Goal: Transaction & Acquisition: Purchase product/service

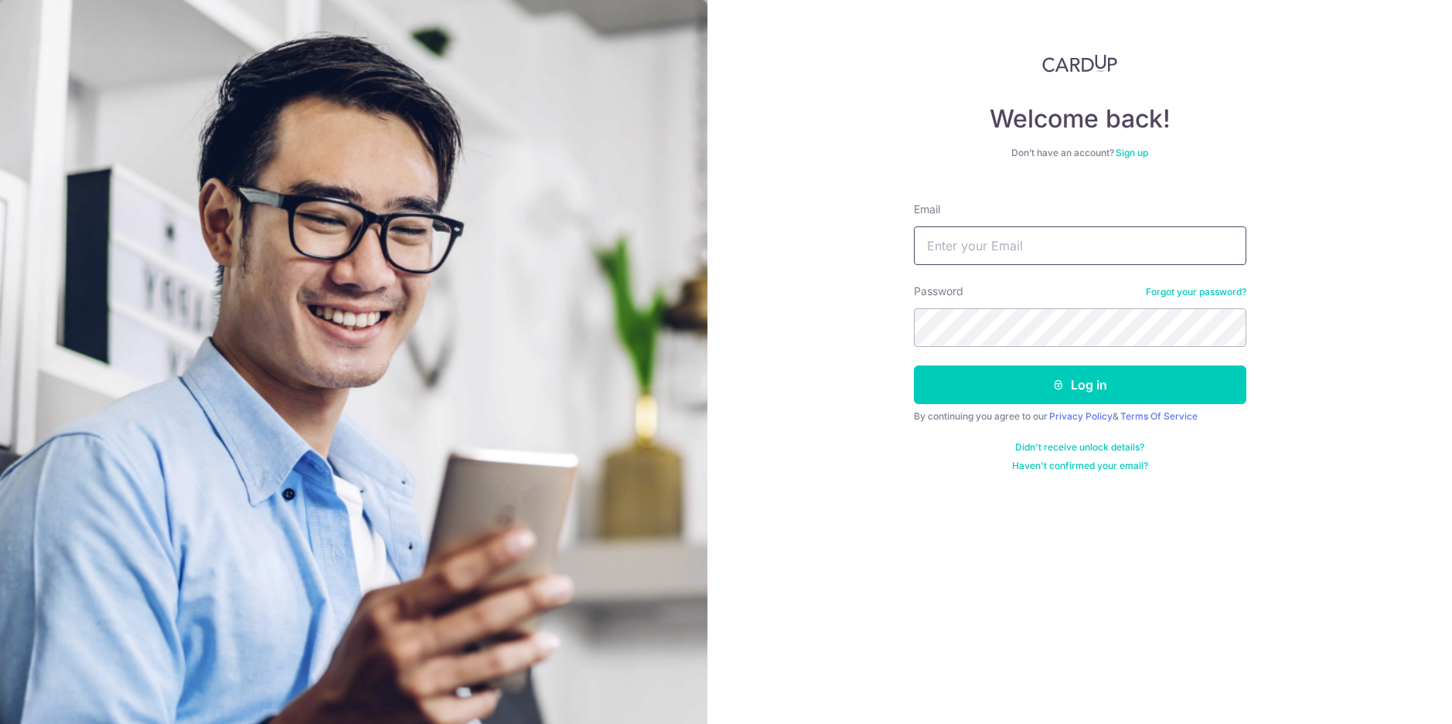
click at [1092, 241] on input "Email" at bounding box center [1080, 246] width 332 height 39
type input "yelizaveta.marchenko@gmail.com"
click at [914, 366] on button "Log in" at bounding box center [1080, 385] width 332 height 39
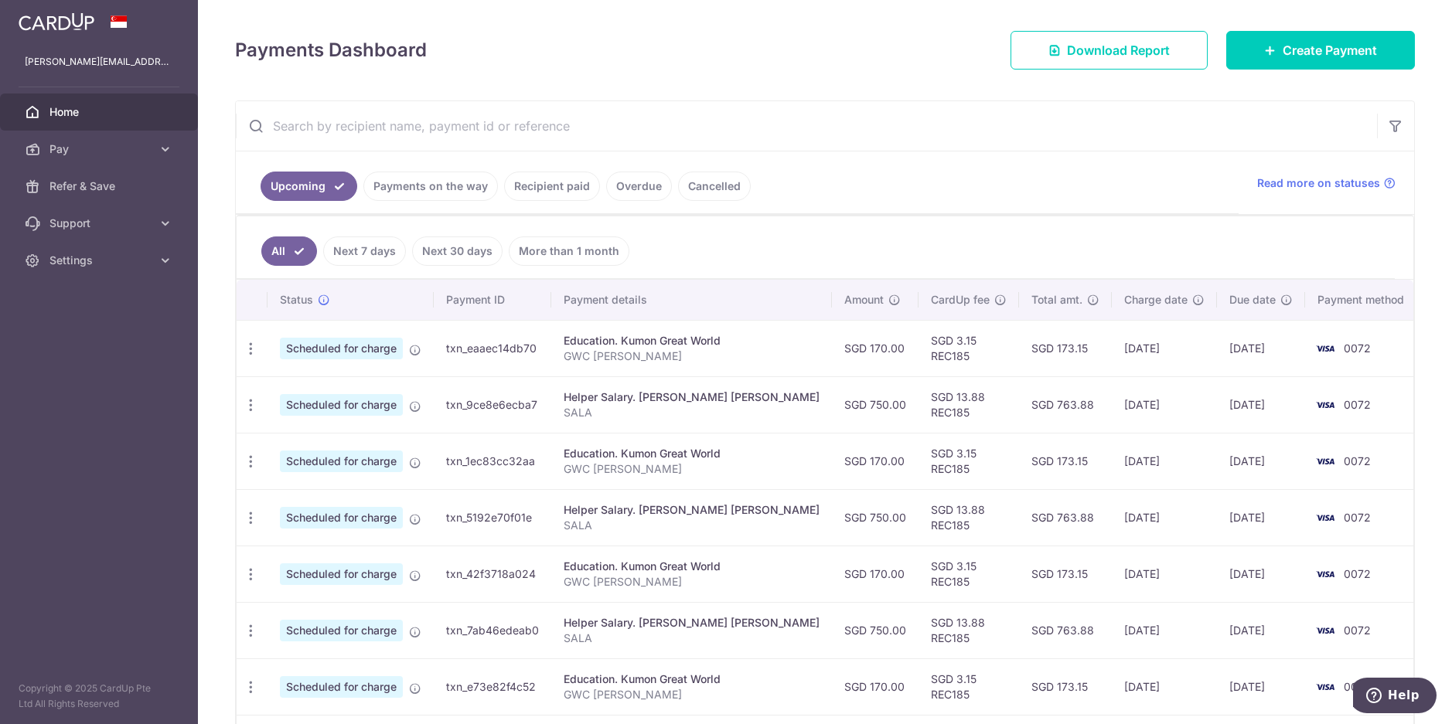
scroll to position [143, 0]
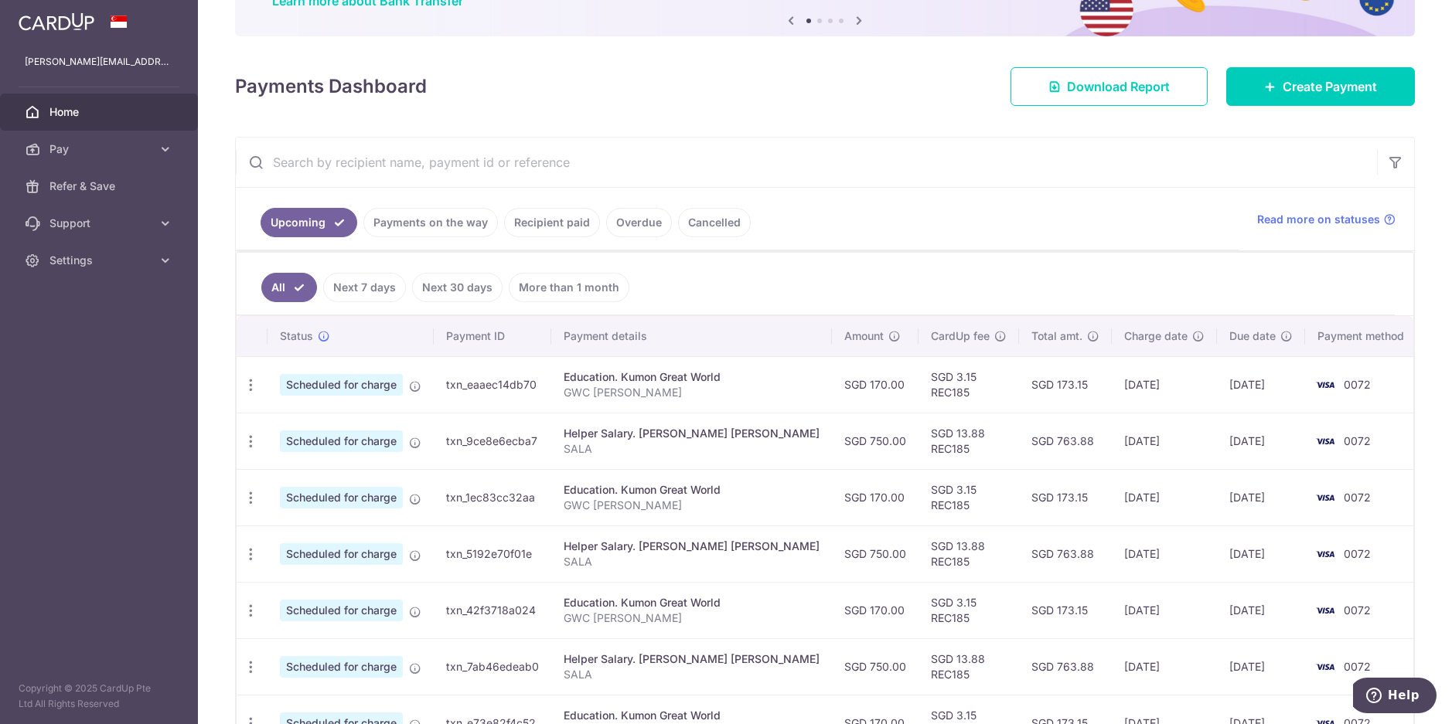
click at [548, 220] on link "Recipient paid" at bounding box center [552, 222] width 96 height 29
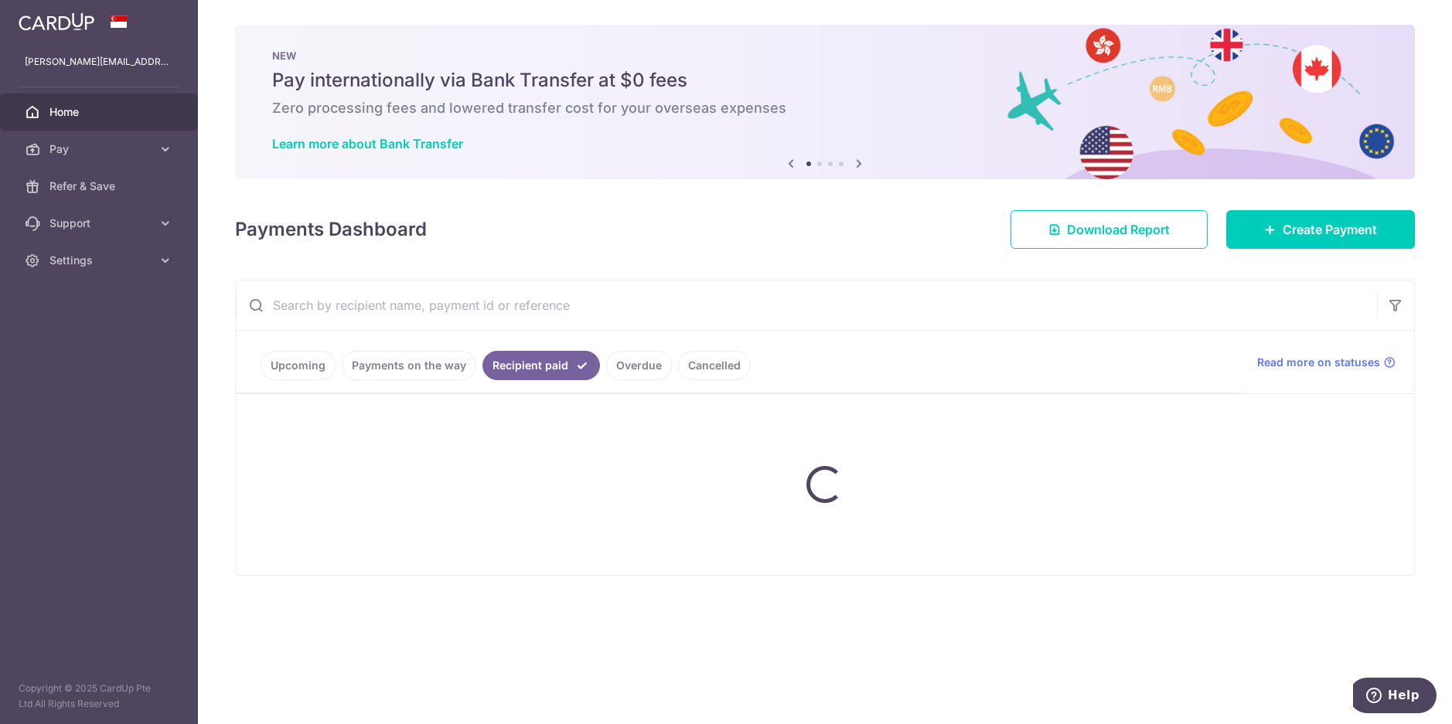
scroll to position [0, 0]
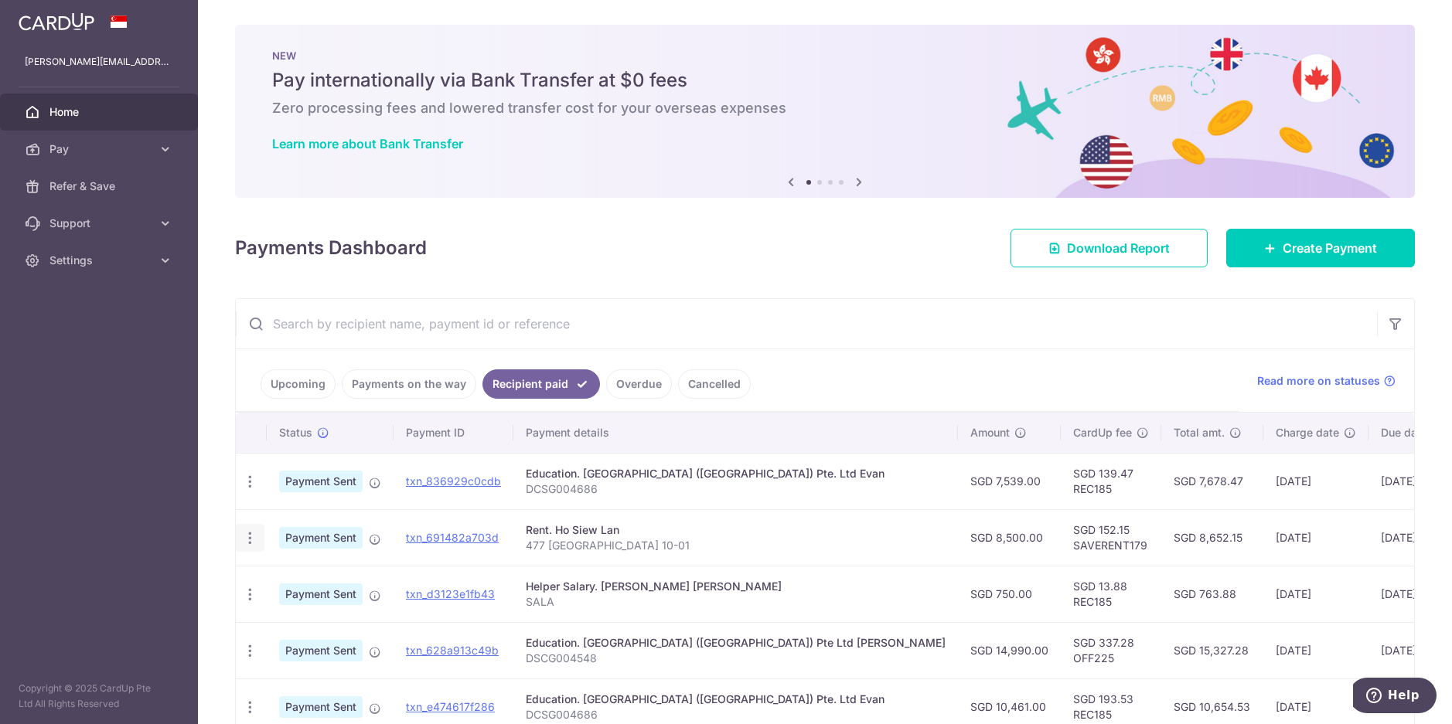
click at [252, 536] on icon "button" at bounding box center [250, 538] width 16 height 16
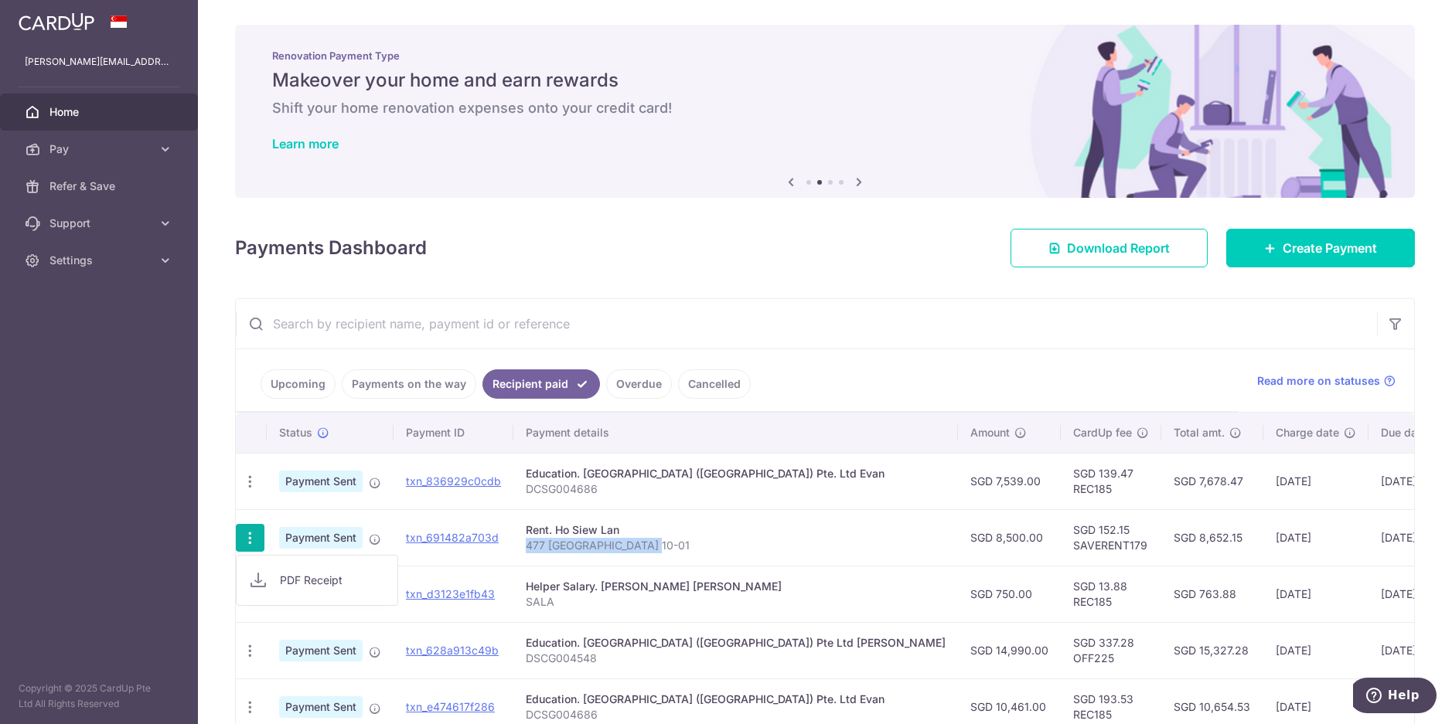
drag, startPoint x: 524, startPoint y: 549, endPoint x: 641, endPoint y: 547, distance: 116.8
click at [641, 547] on p "477 [GEOGRAPHIC_DATA] 10-01" at bounding box center [736, 545] width 420 height 15
copy p "477 [GEOGRAPHIC_DATA] 10-01"
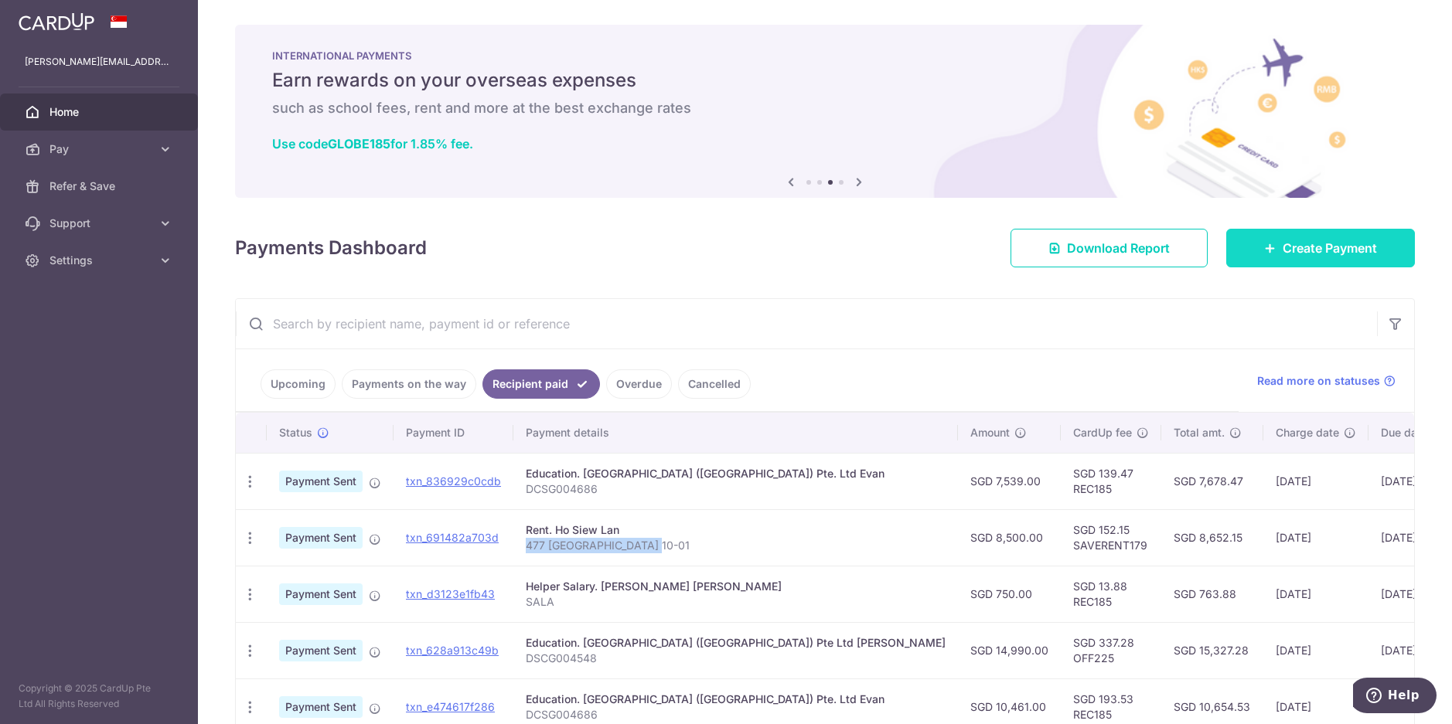
click at [1290, 244] on span "Create Payment" at bounding box center [1330, 248] width 94 height 19
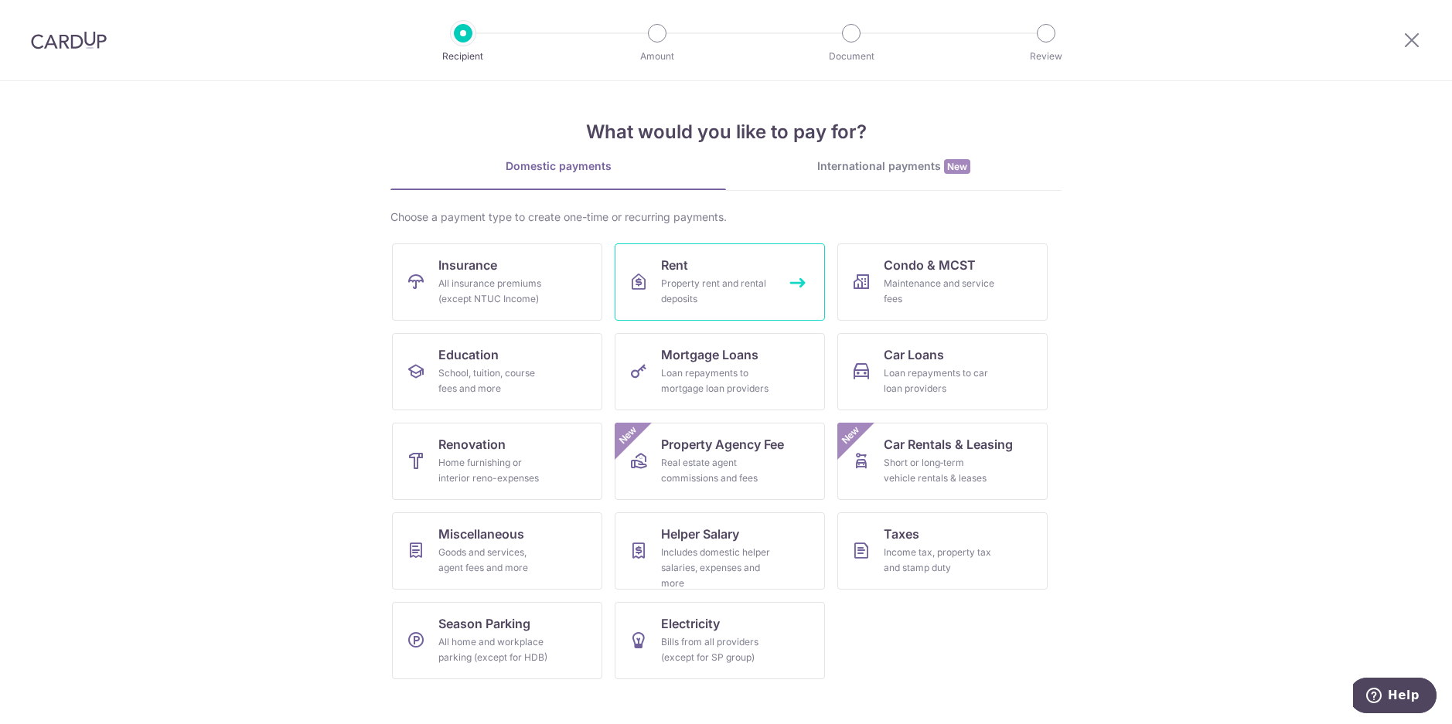
click at [739, 281] on div "Property rent and rental deposits" at bounding box center [716, 291] width 111 height 31
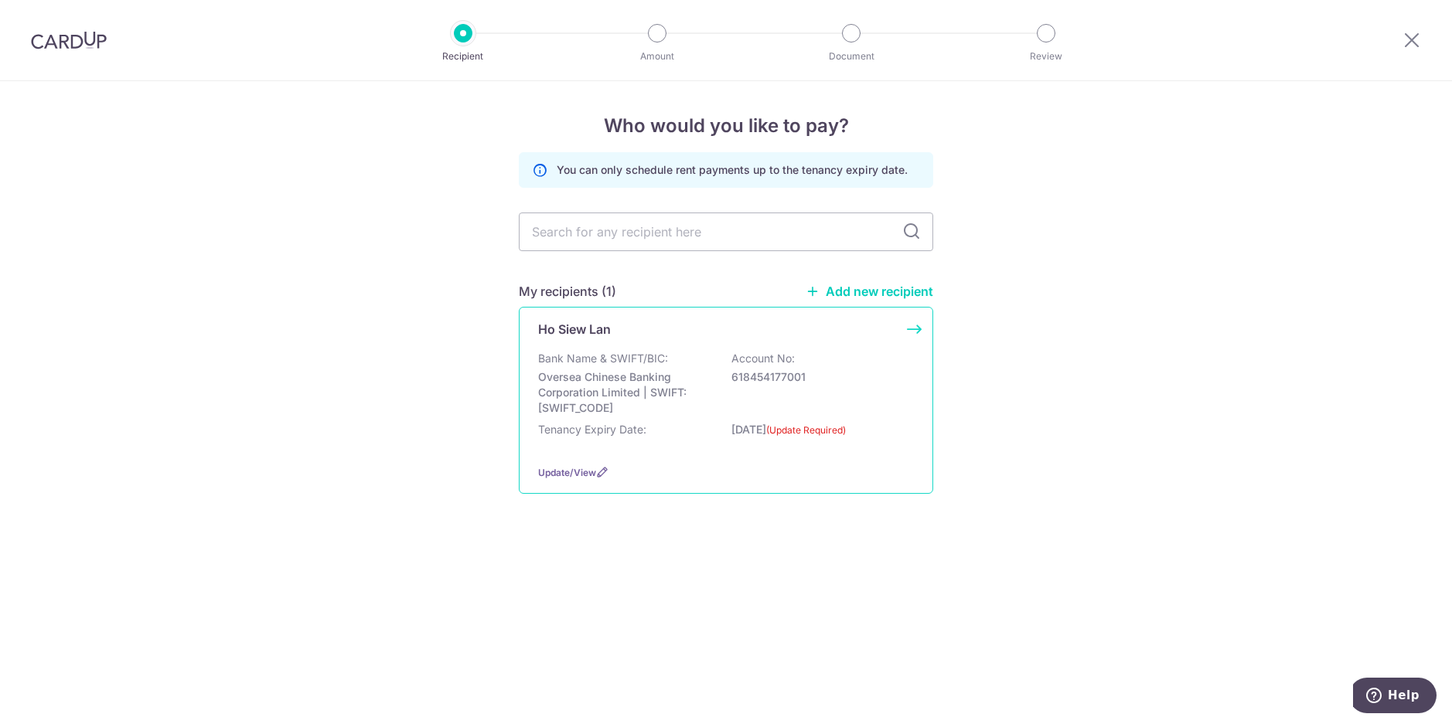
click at [629, 390] on p "Oversea Chinese Banking Corporation Limited | SWIFT: OCBCSGSGXXX" at bounding box center [624, 393] width 173 height 46
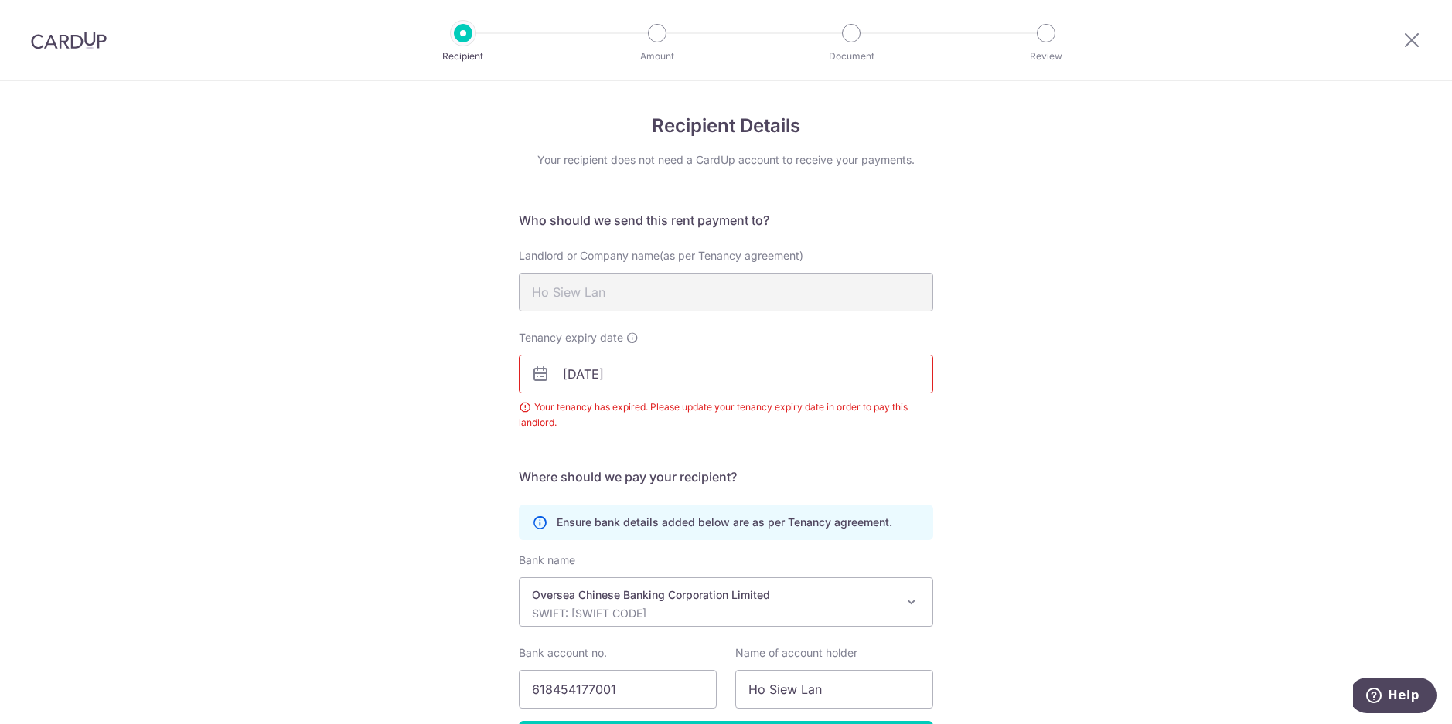
scroll to position [108, 0]
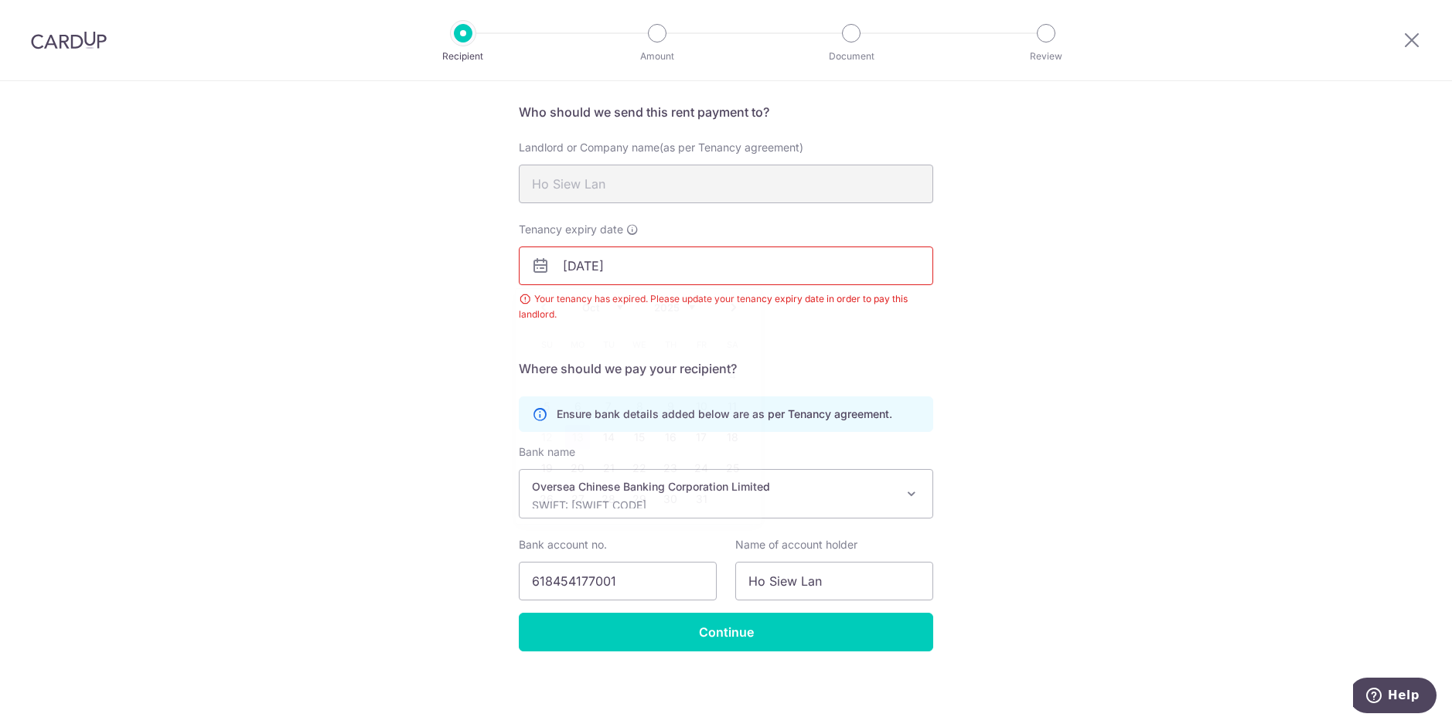
click at [669, 274] on input "03/10/2025" at bounding box center [726, 266] width 414 height 39
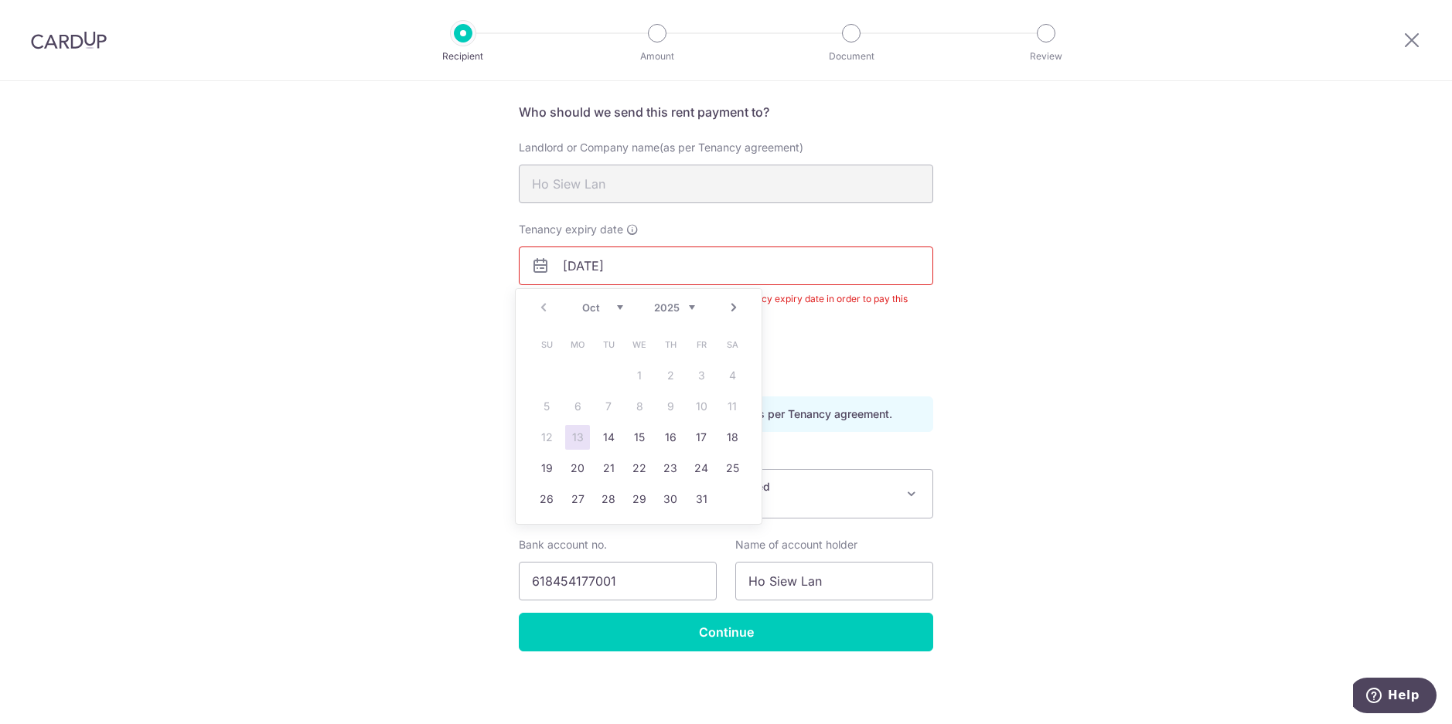
drag, startPoint x: 630, startPoint y: 268, endPoint x: 622, endPoint y: 268, distance: 8.5
click at [622, 268] on input "03/10/2025" at bounding box center [726, 266] width 414 height 39
click at [728, 410] on link "10" at bounding box center [732, 406] width 25 height 25
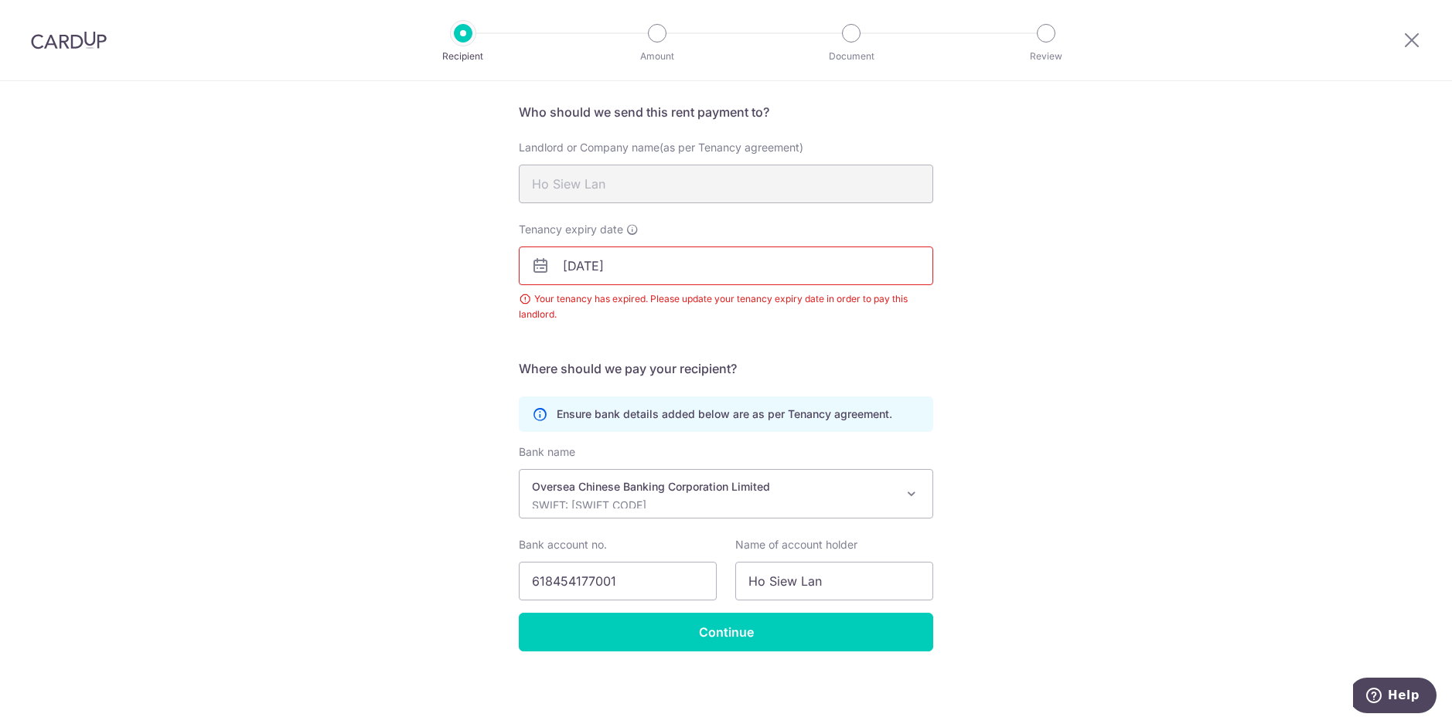
click at [1314, 160] on div "Recipient Details Your recipient does not need a CardUp account to receive your…" at bounding box center [726, 349] width 1452 height 752
click at [701, 267] on input "10/10/2026" at bounding box center [726, 266] width 414 height 39
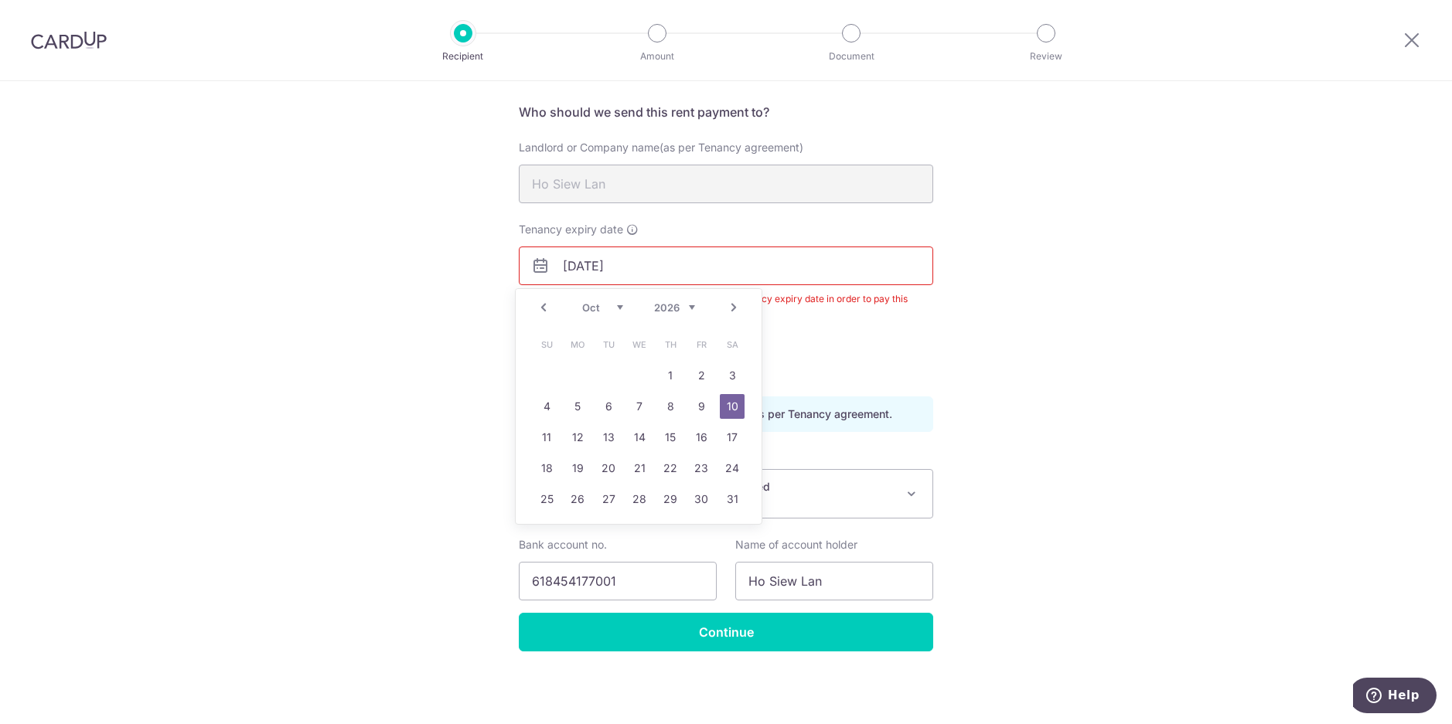
click at [692, 307] on select "2025 2026 2027 2028 2029 2030 2031 2032 2033 2034 2035 2036" at bounding box center [674, 308] width 41 height 12
click at [733, 406] on link "9" at bounding box center [732, 406] width 25 height 25
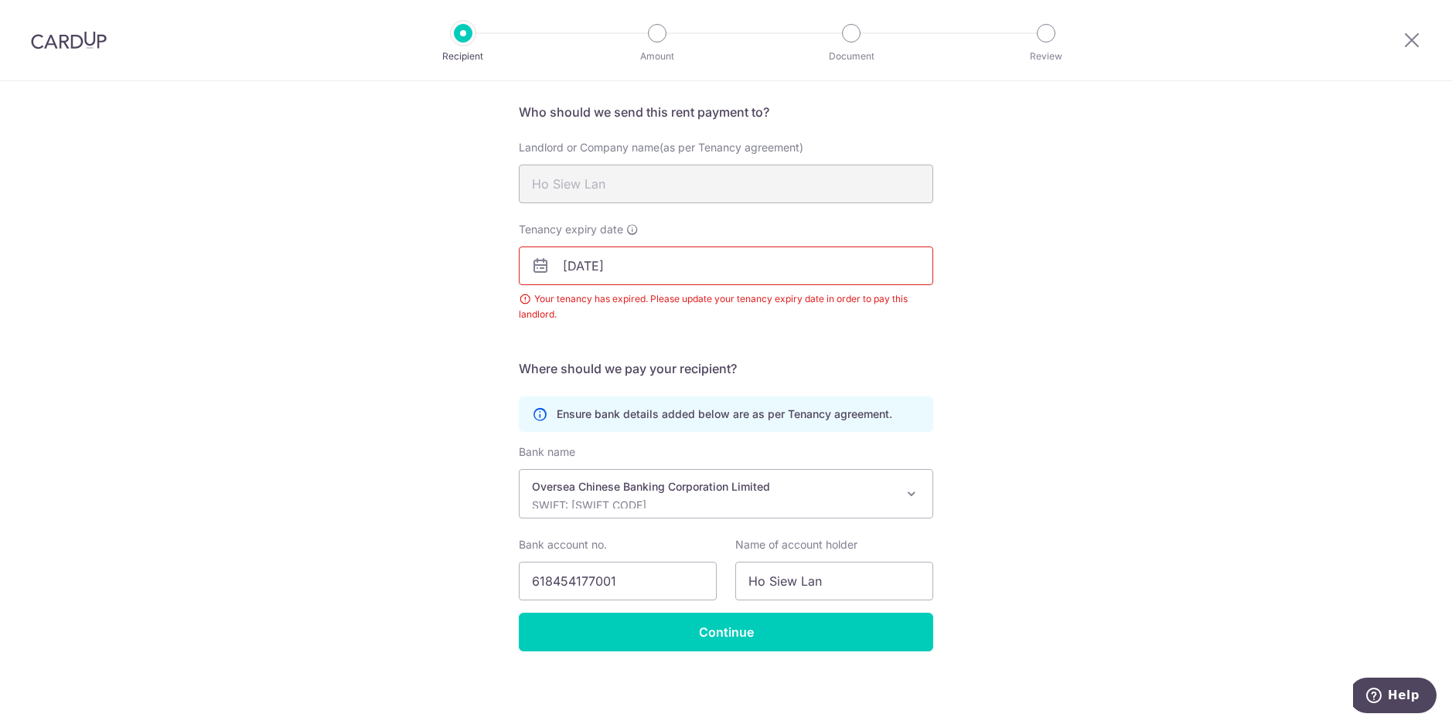
click at [584, 270] on input "09/10/2027" at bounding box center [726, 266] width 414 height 39
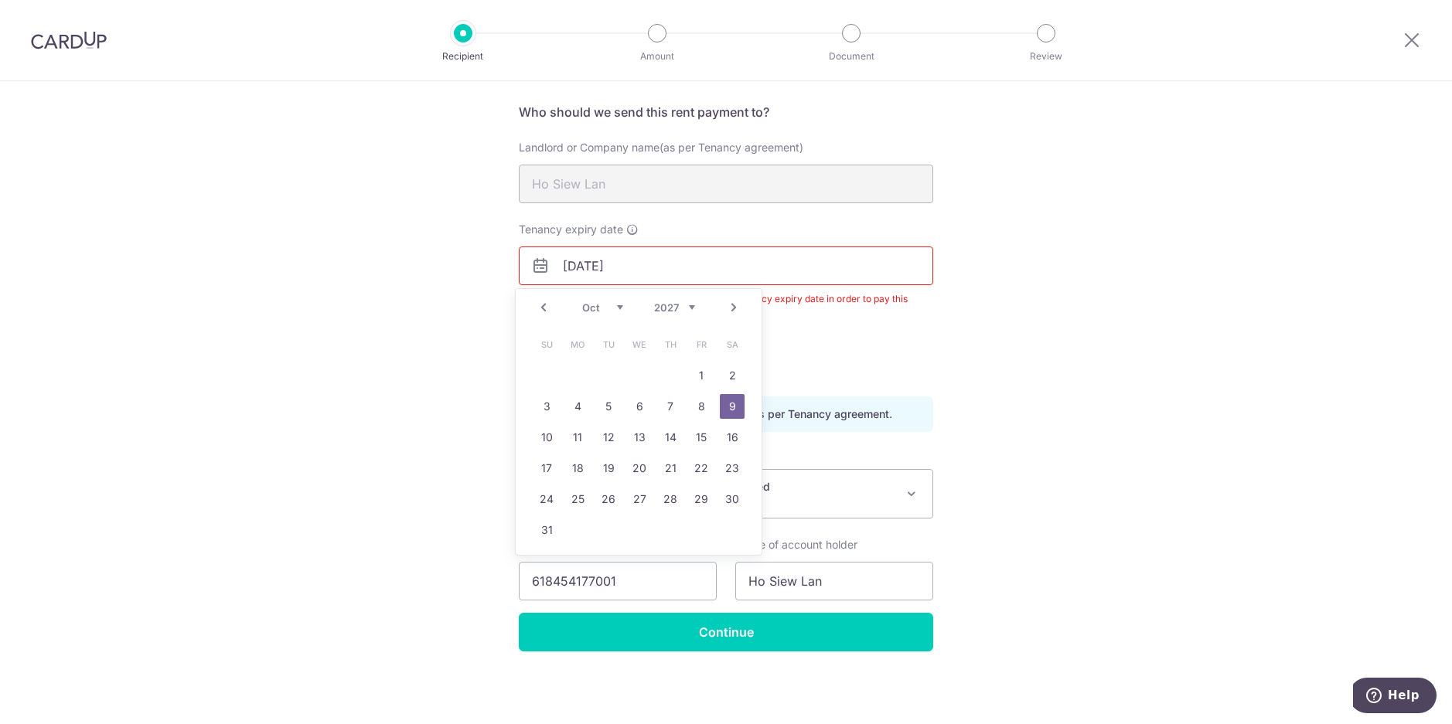
click at [620, 305] on select "Jan Feb Mar Apr May Jun Jul Aug Sep Oct Nov Dec" at bounding box center [602, 308] width 41 height 12
click at [608, 409] on link "9" at bounding box center [608, 406] width 25 height 25
type input "09/11/2027"
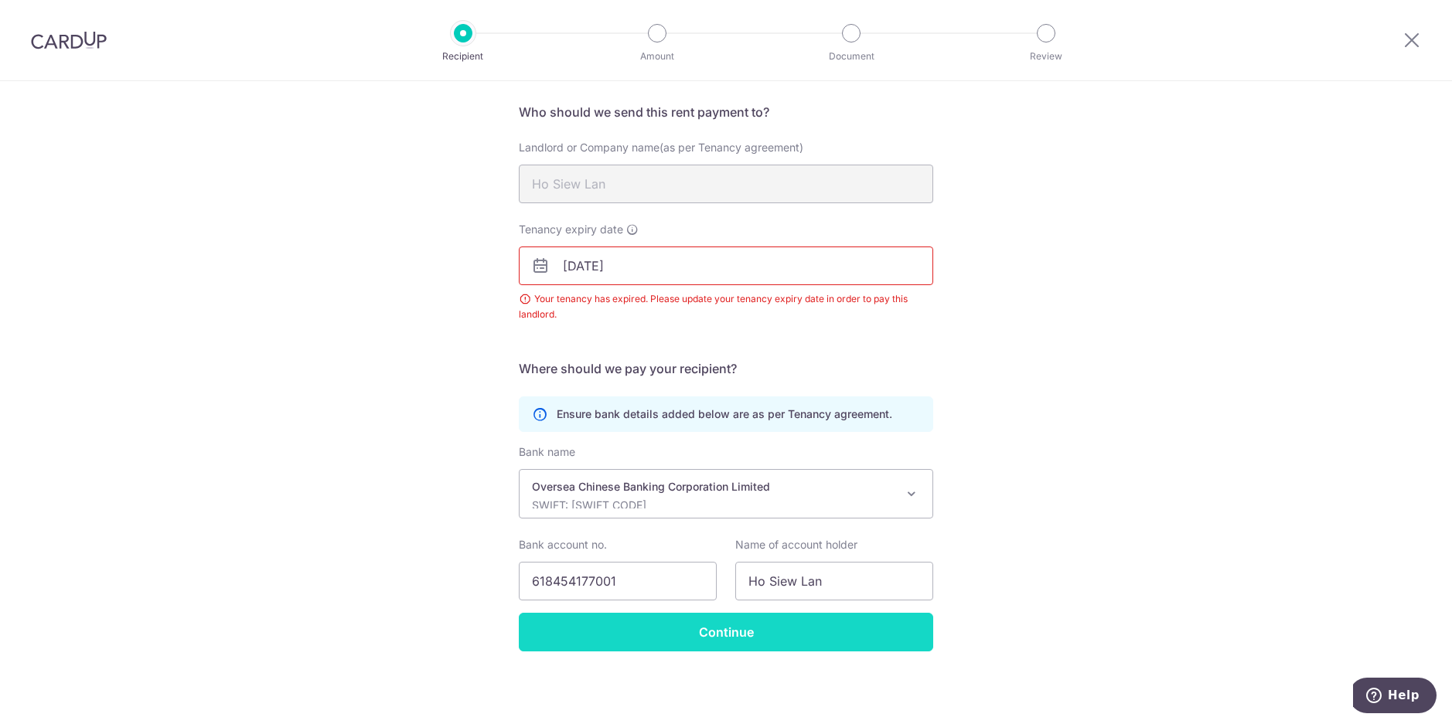
click at [696, 638] on input "Continue" at bounding box center [726, 632] width 414 height 39
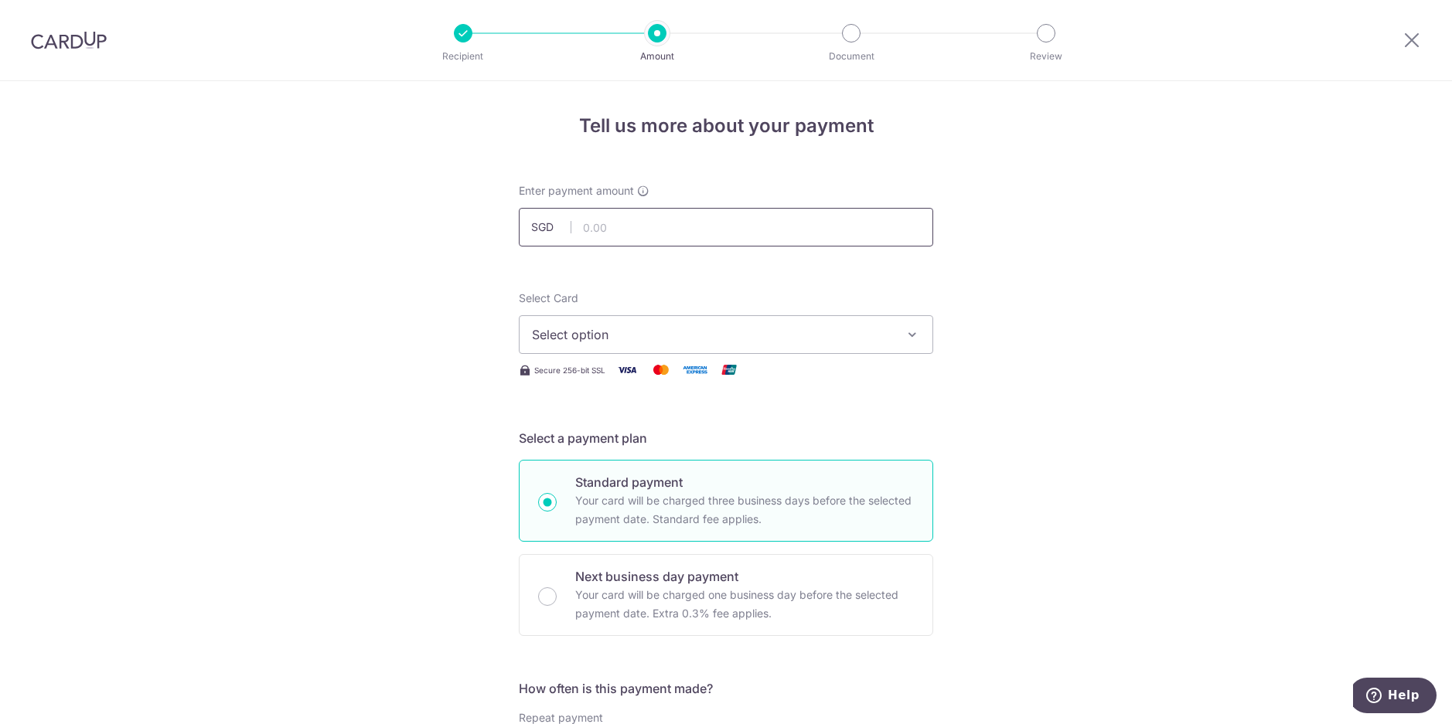
click at [691, 225] on input "text" at bounding box center [726, 227] width 414 height 39
type input "8,300.00"
click at [778, 321] on button "Select option" at bounding box center [726, 334] width 414 height 39
click at [700, 448] on span "**** 0072" at bounding box center [726, 445] width 388 height 19
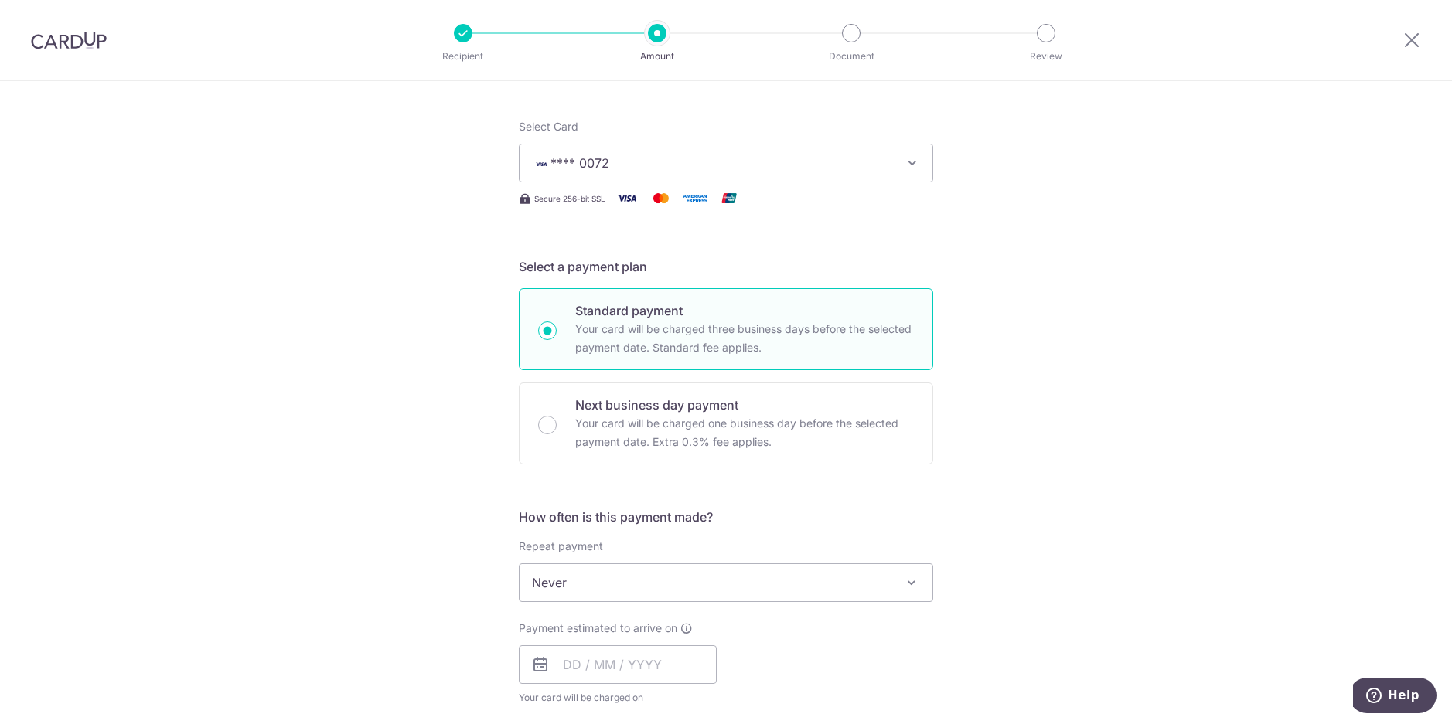
scroll to position [309, 0]
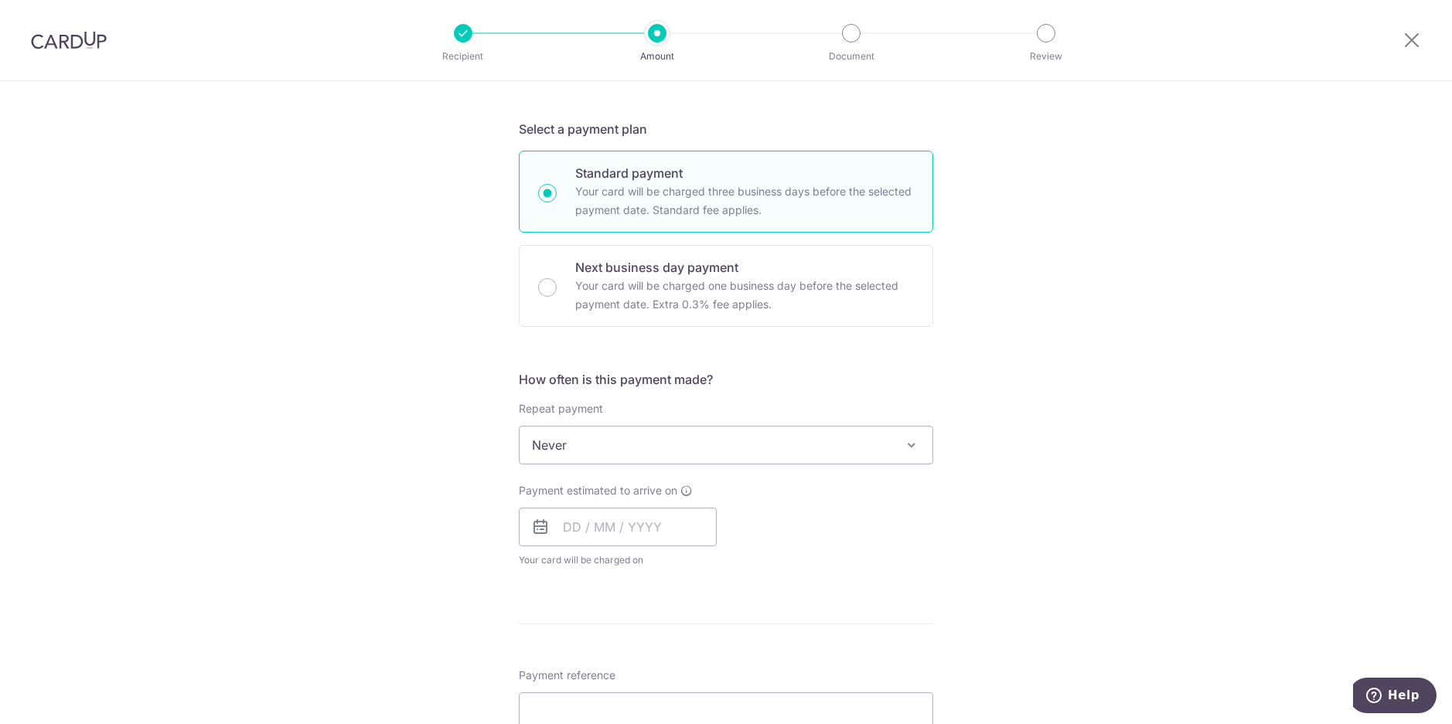
click at [707, 442] on span "Never" at bounding box center [726, 445] width 413 height 37
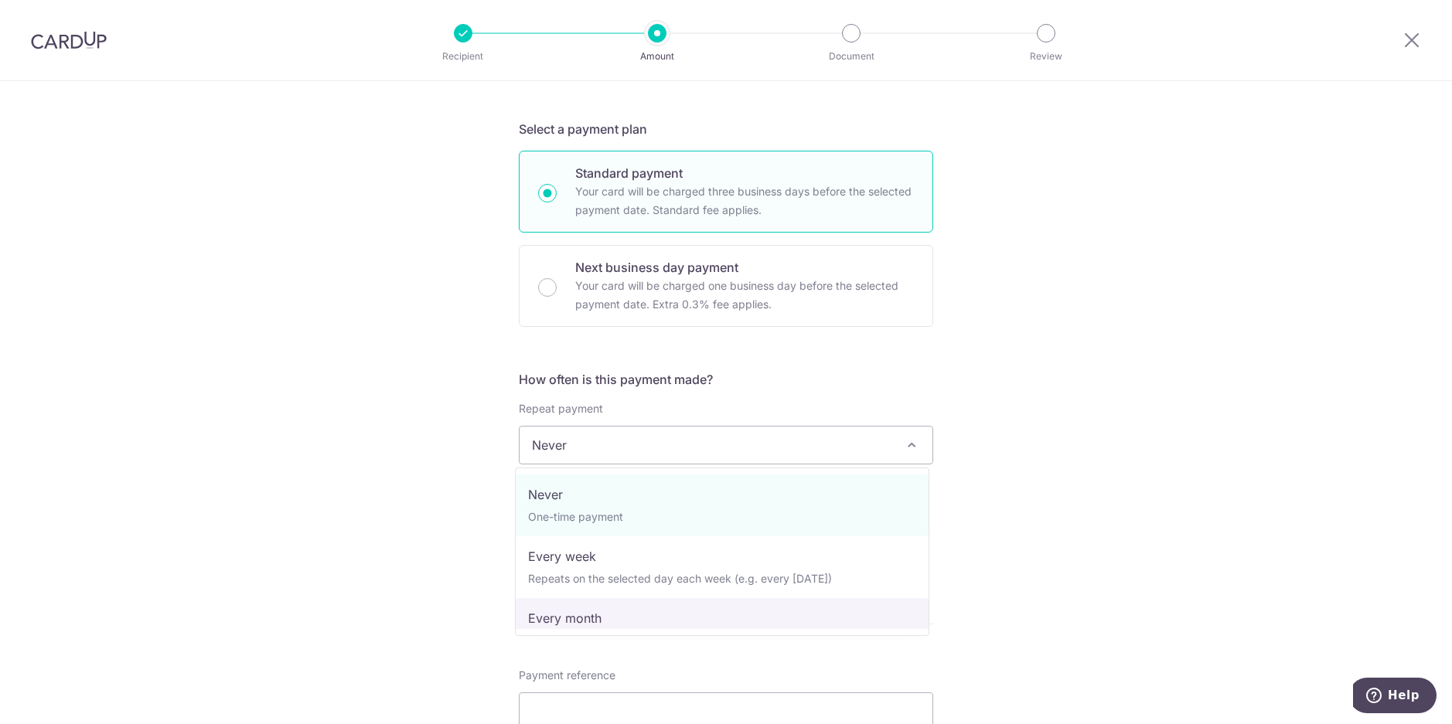
select select "3"
type input "09/11/2027"
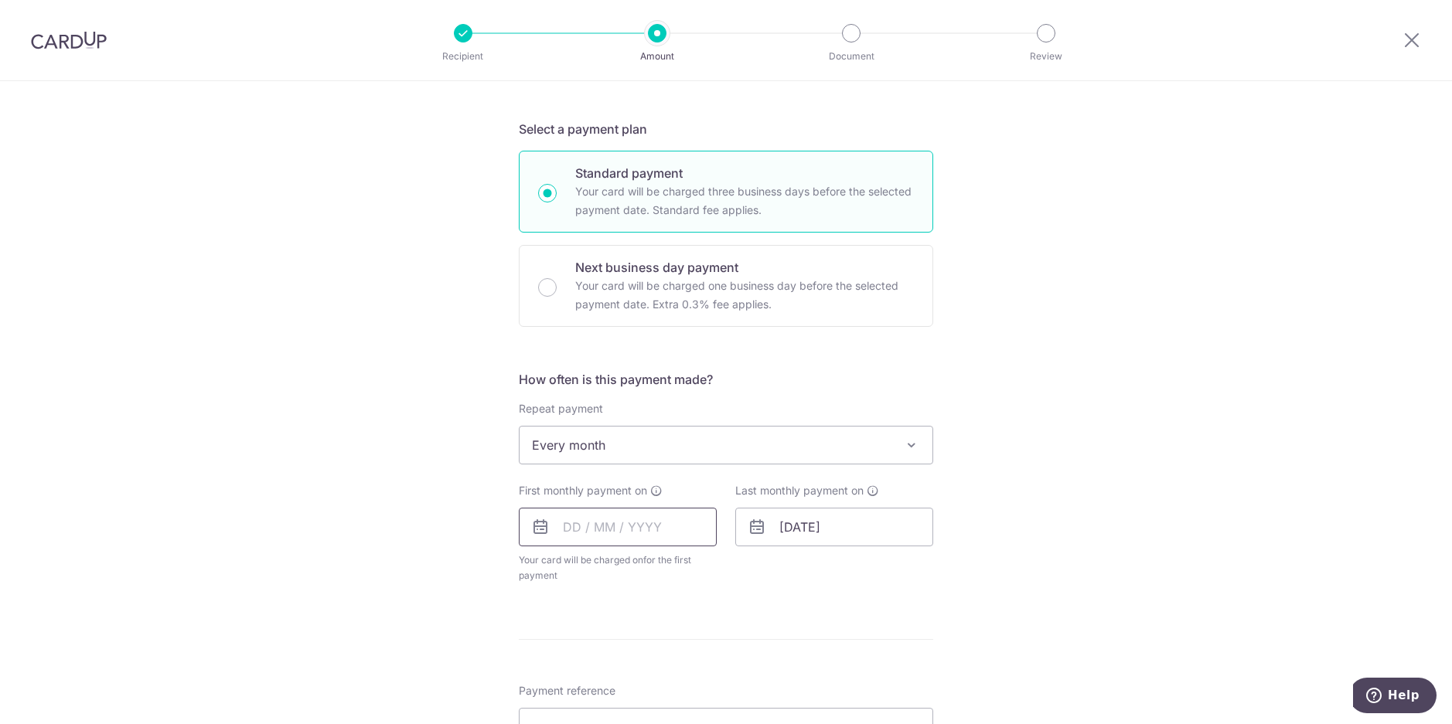
click at [626, 528] on input "text" at bounding box center [618, 527] width 198 height 39
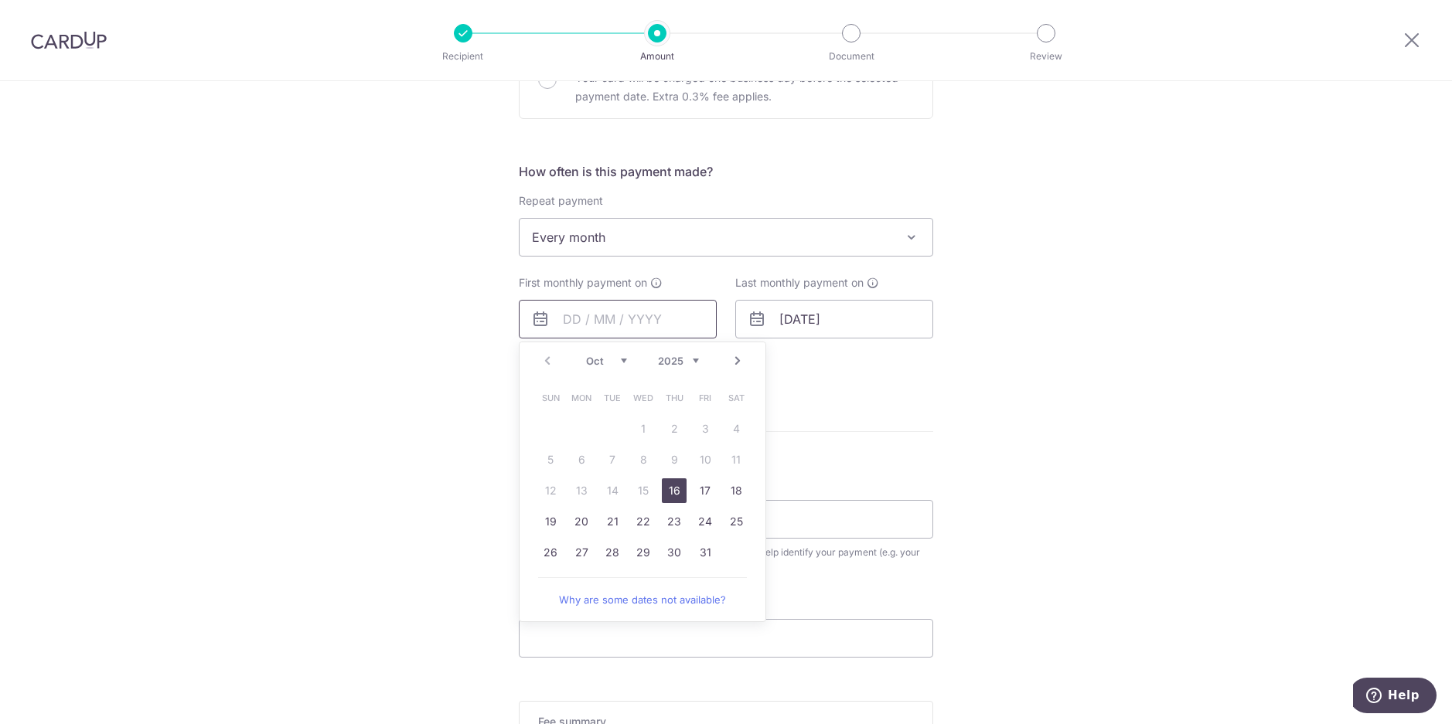
scroll to position [541, 0]
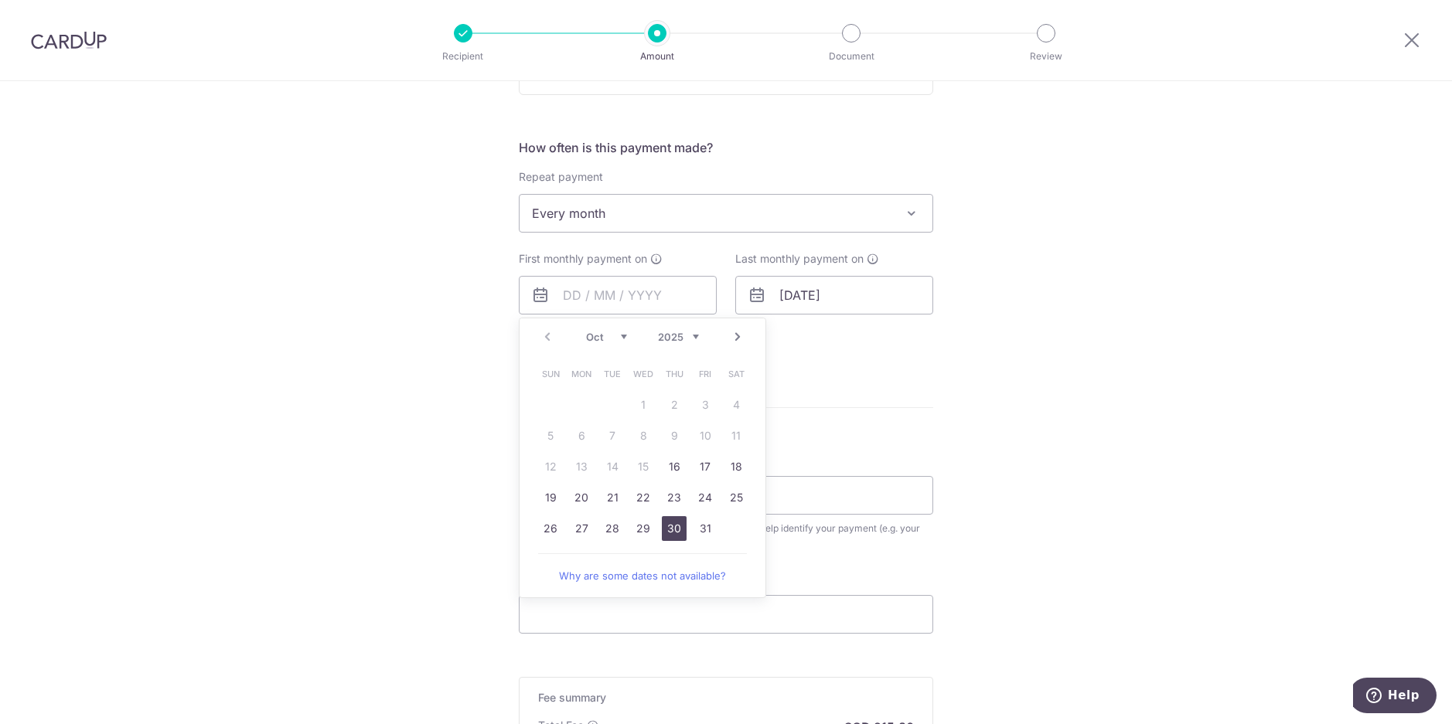
click at [673, 529] on link "30" at bounding box center [674, 528] width 25 height 25
type input "[DATE]"
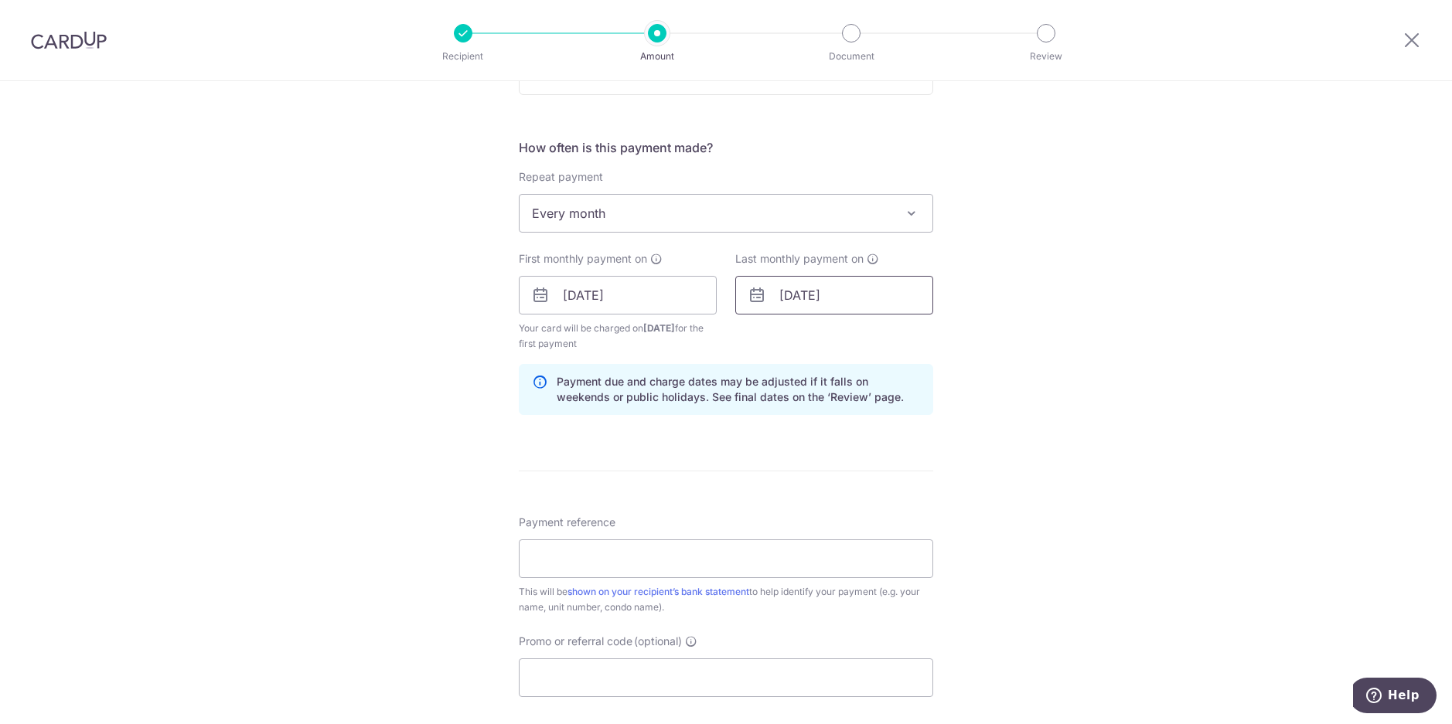
click at [813, 295] on input "09/11/2027" at bounding box center [834, 295] width 198 height 39
click at [760, 336] on link "Prev" at bounding box center [764, 337] width 19 height 19
click at [949, 336] on link "Next" at bounding box center [954, 337] width 19 height 19
click at [760, 338] on link "Prev" at bounding box center [764, 337] width 19 height 19
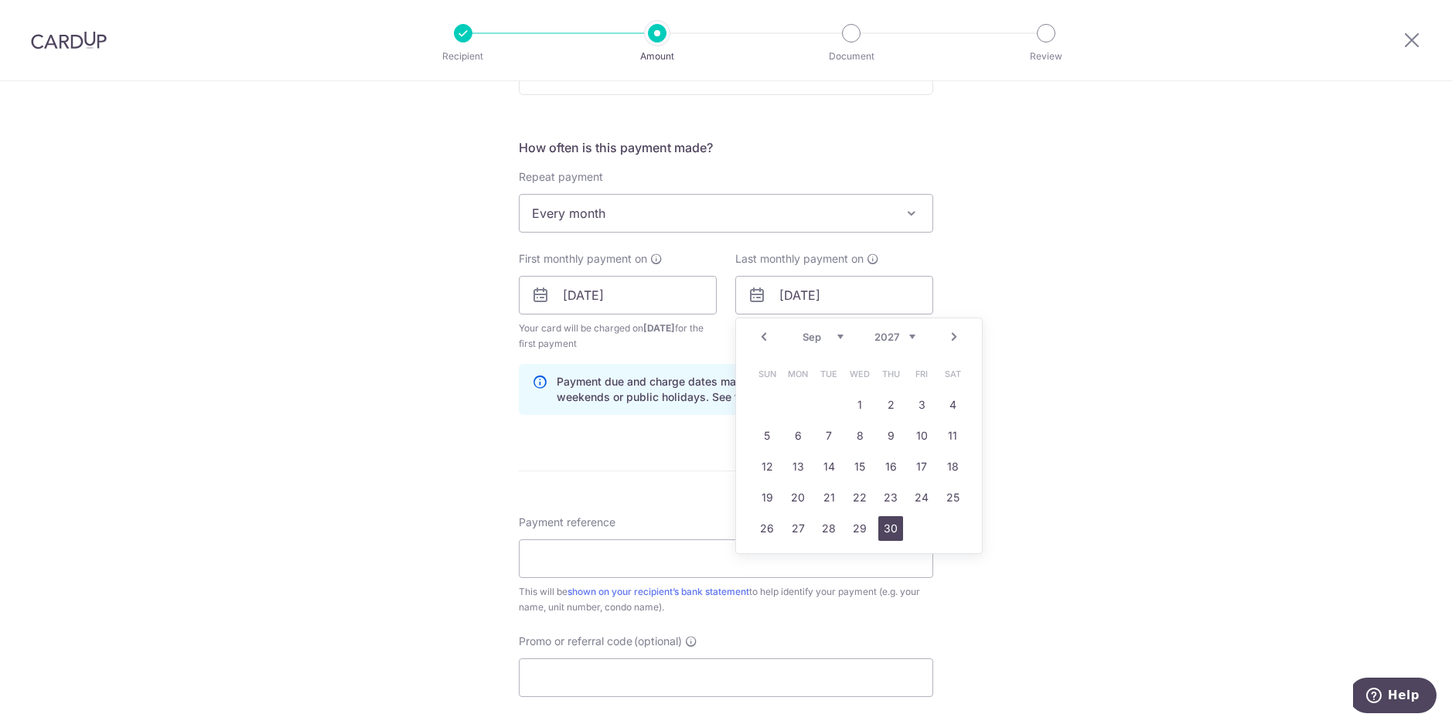
click at [885, 531] on link "30" at bounding box center [890, 528] width 25 height 25
type input "30/09/2027"
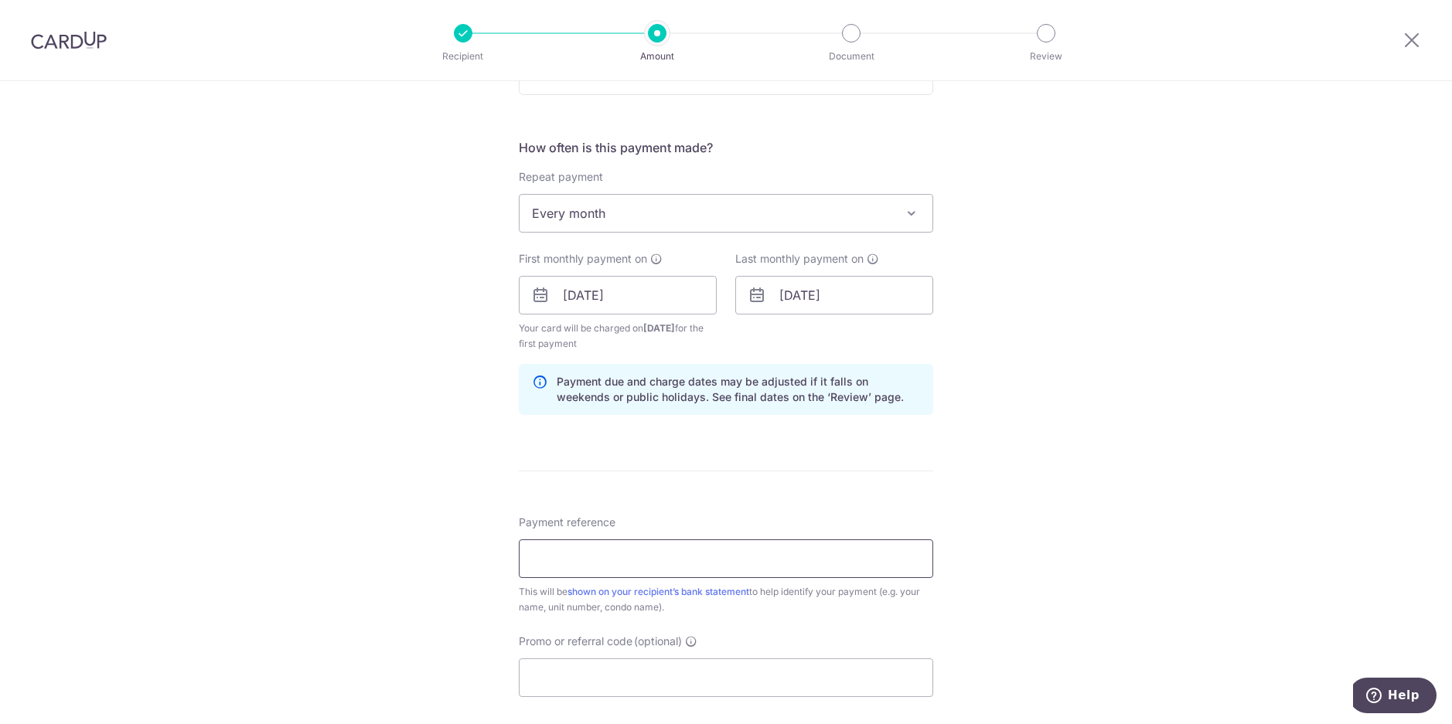
click at [614, 564] on input "Payment reference" at bounding box center [726, 559] width 414 height 39
paste input "477 [GEOGRAPHIC_DATA] 10-01"
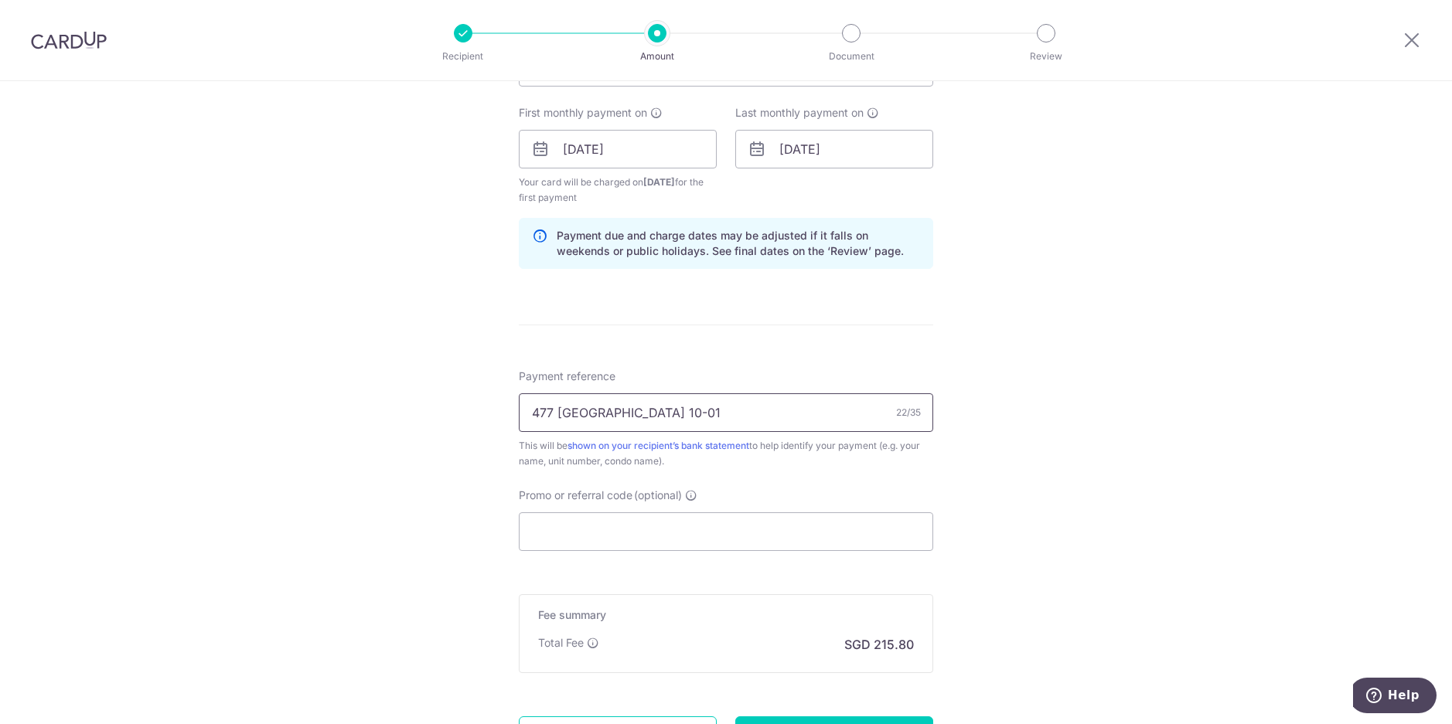
scroll to position [773, 0]
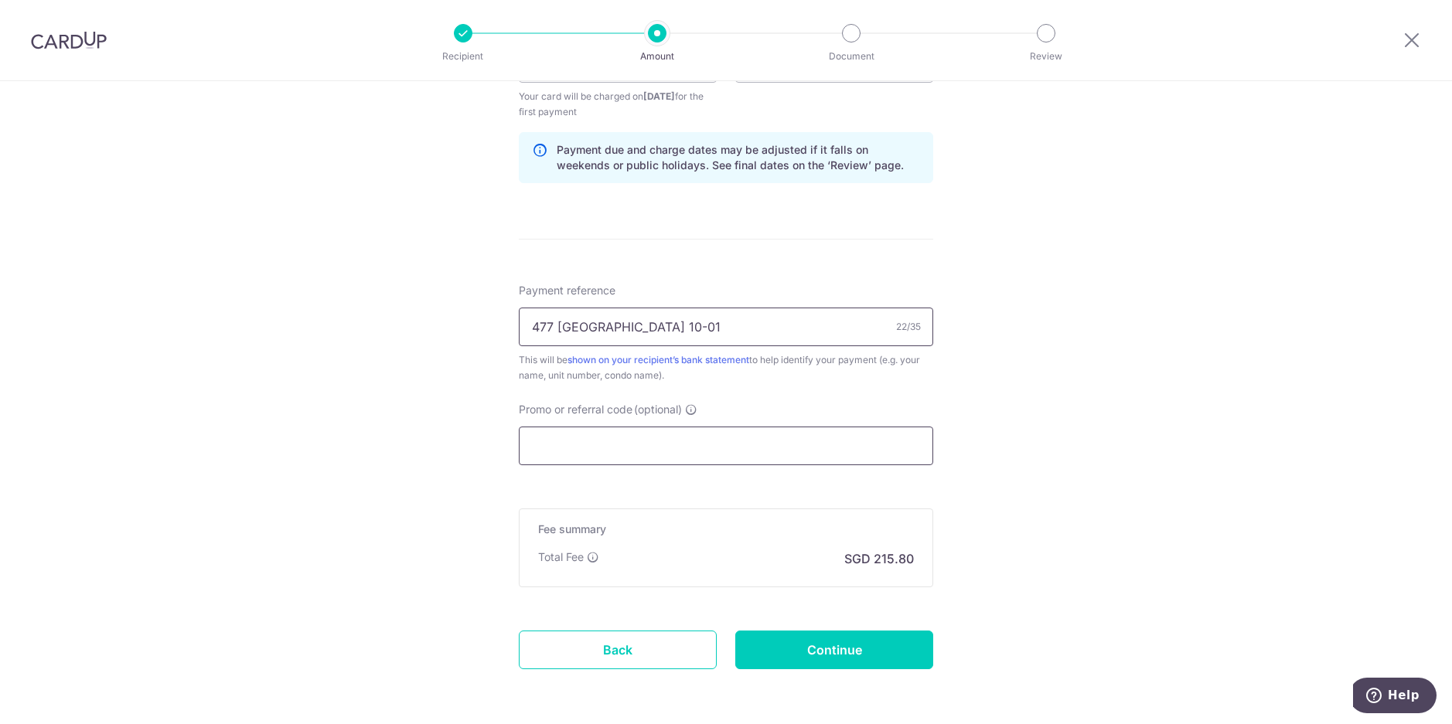
type input "477 [GEOGRAPHIC_DATA] 10-01"
click at [619, 448] on input "Promo or referral code (optional)" at bounding box center [726, 446] width 414 height 39
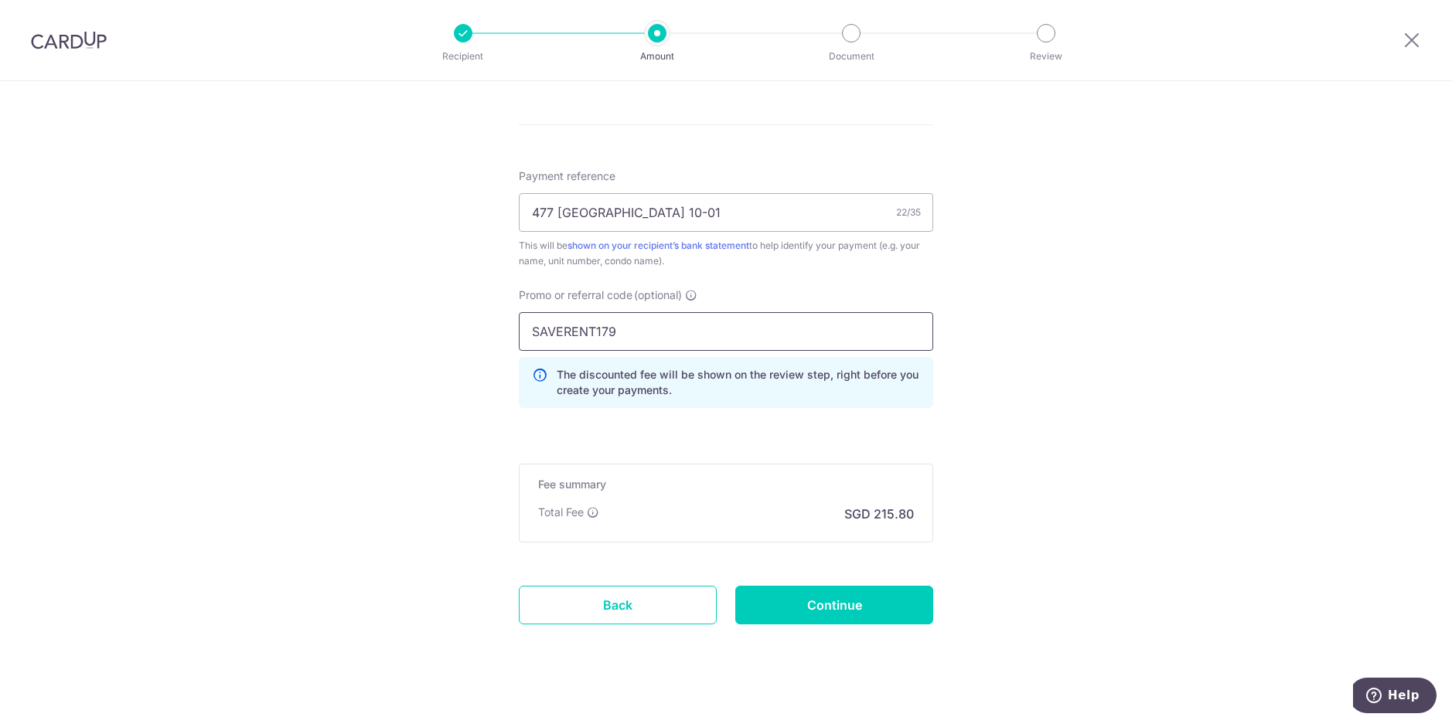
scroll to position [904, 0]
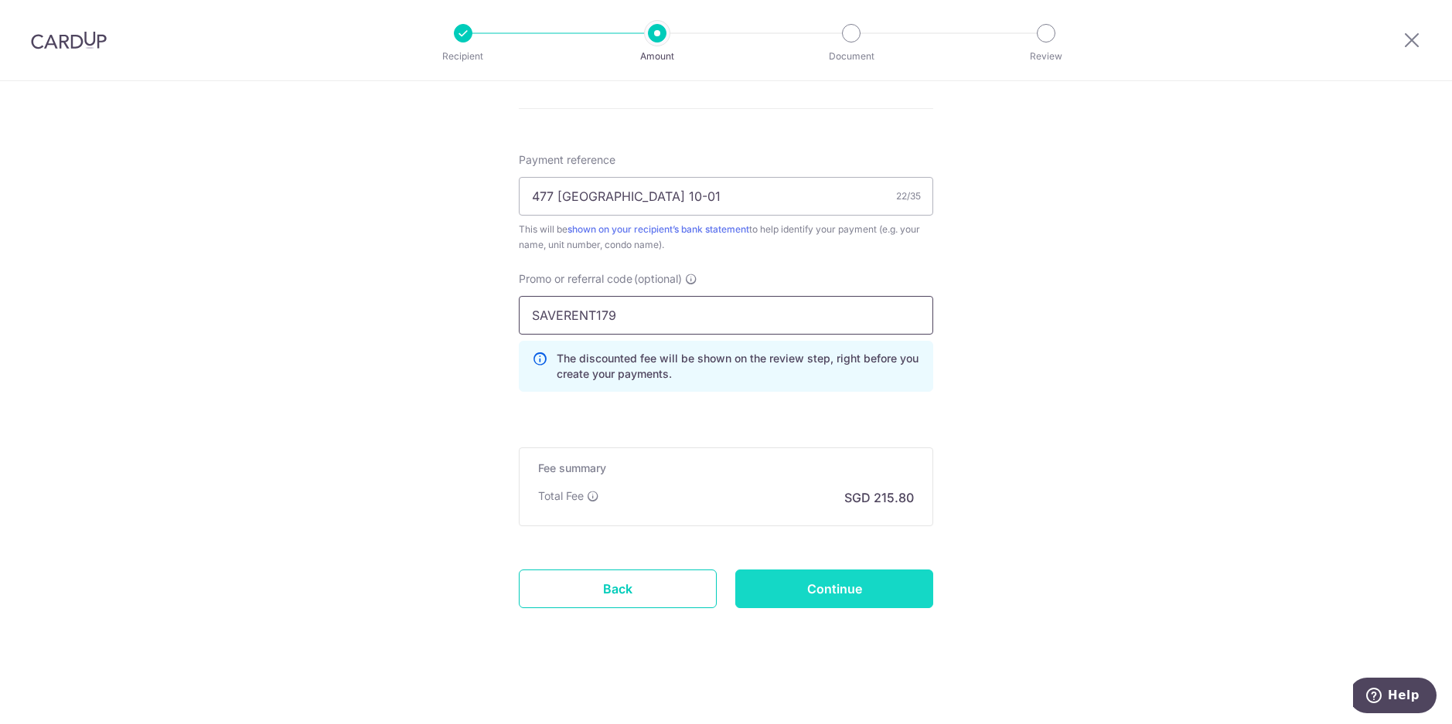
type input "SAVERENT179"
click at [850, 595] on input "Continue" at bounding box center [834, 589] width 198 height 39
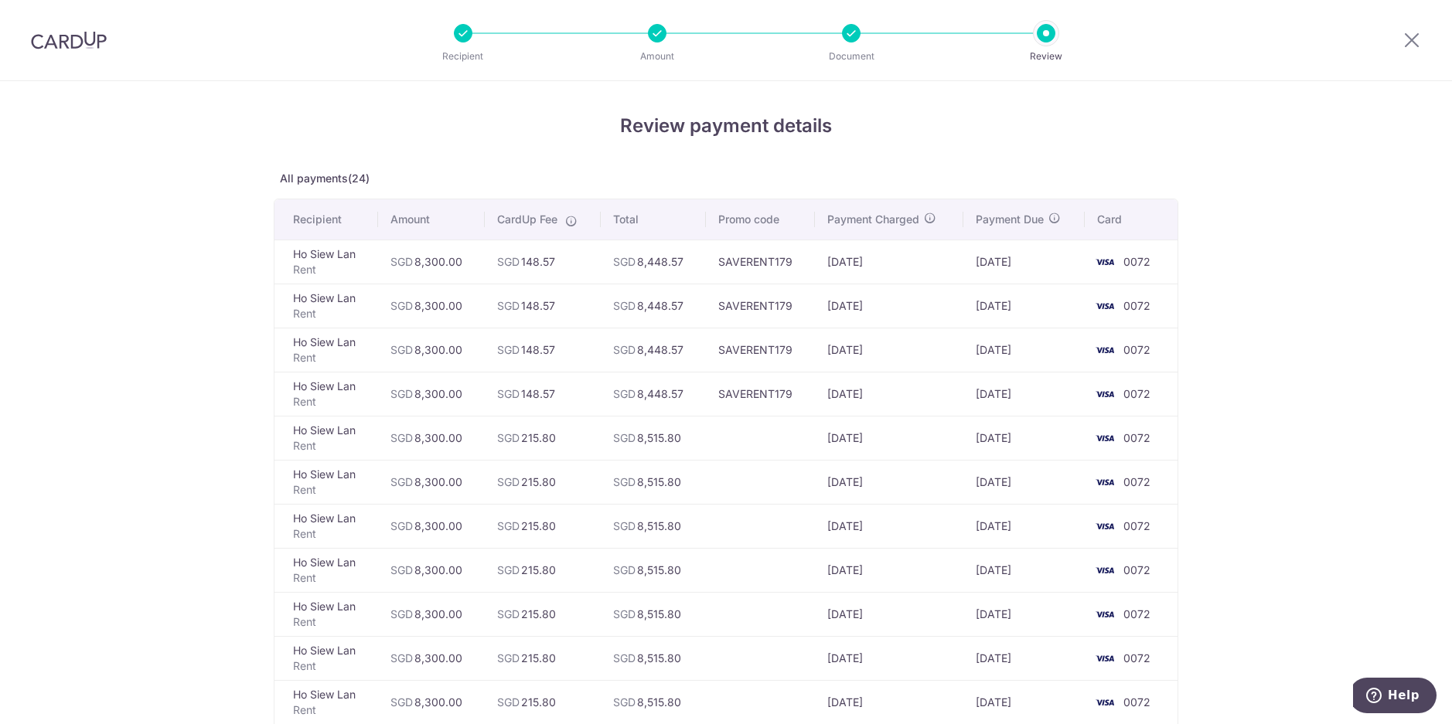
click at [571, 221] on icon at bounding box center [571, 221] width 12 height 12
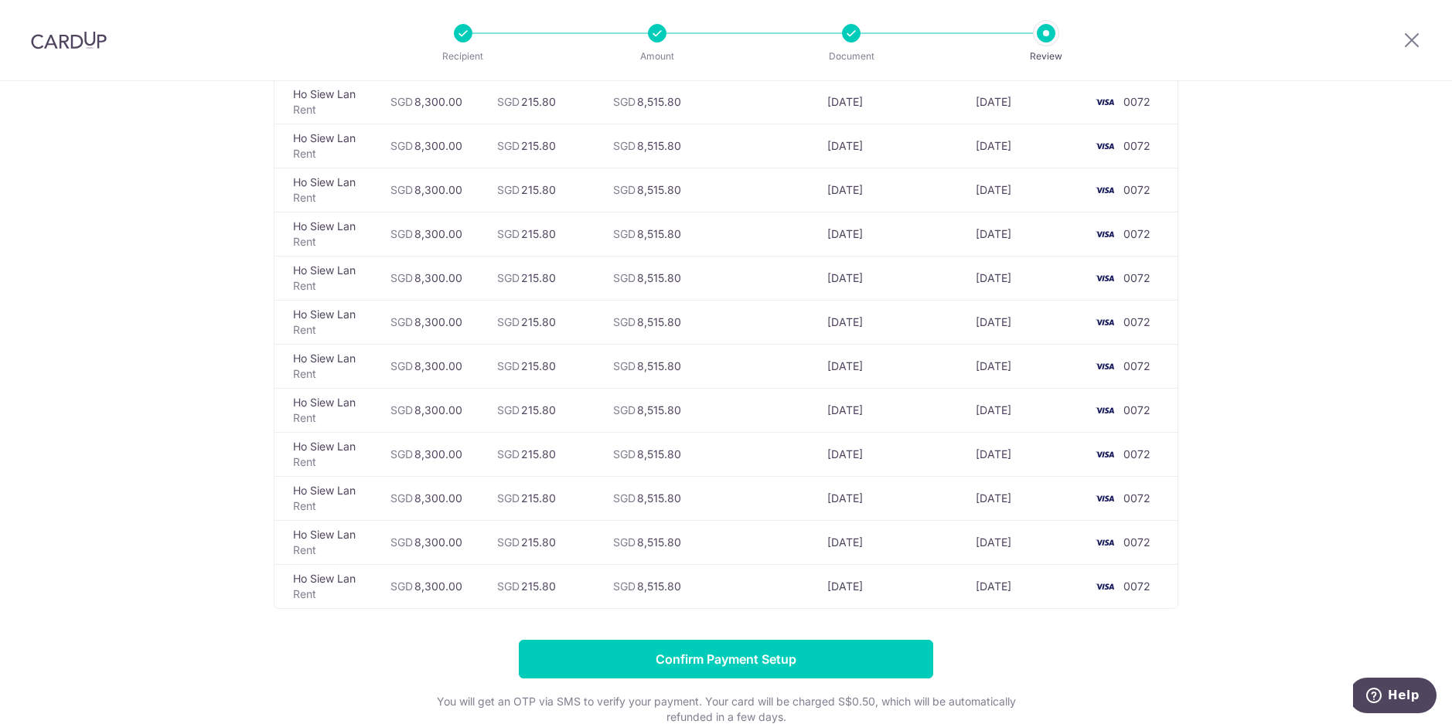
scroll to position [833, 0]
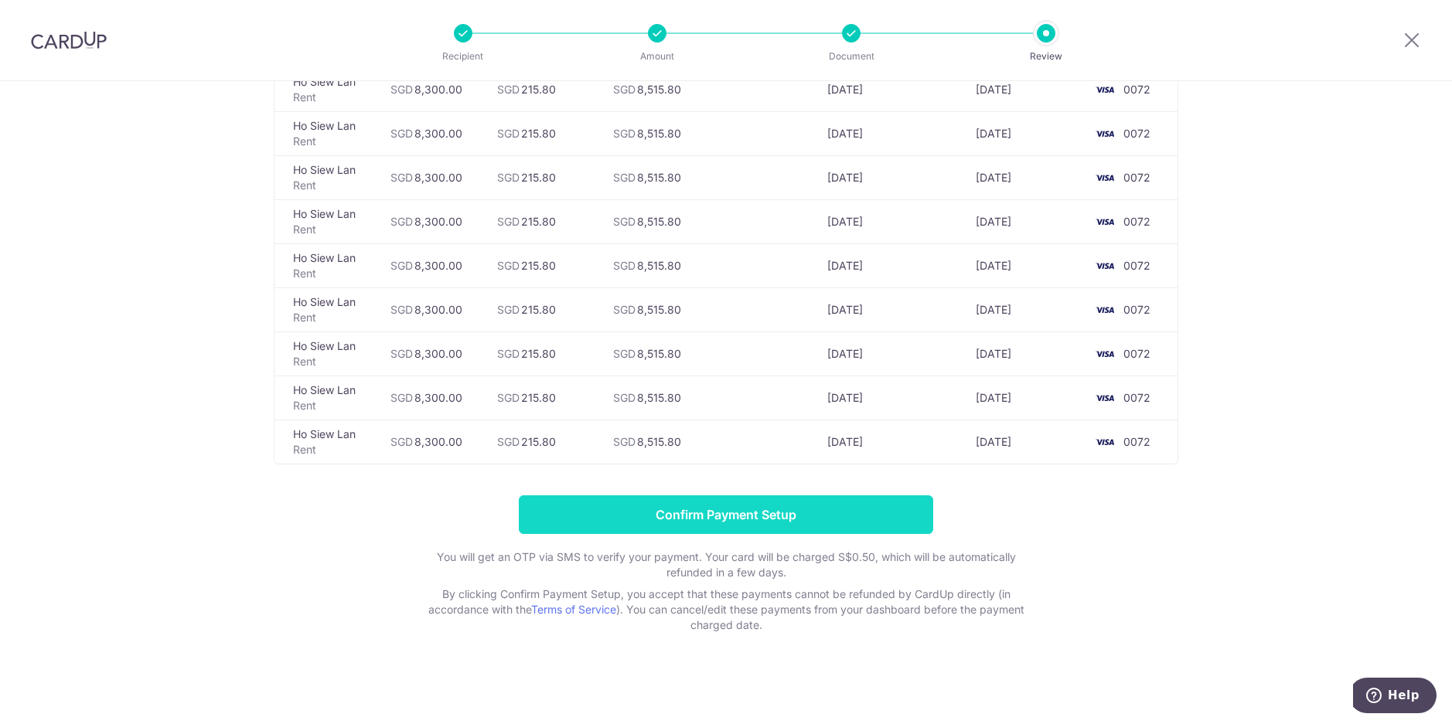
click at [776, 524] on input "Confirm Payment Setup" at bounding box center [726, 515] width 414 height 39
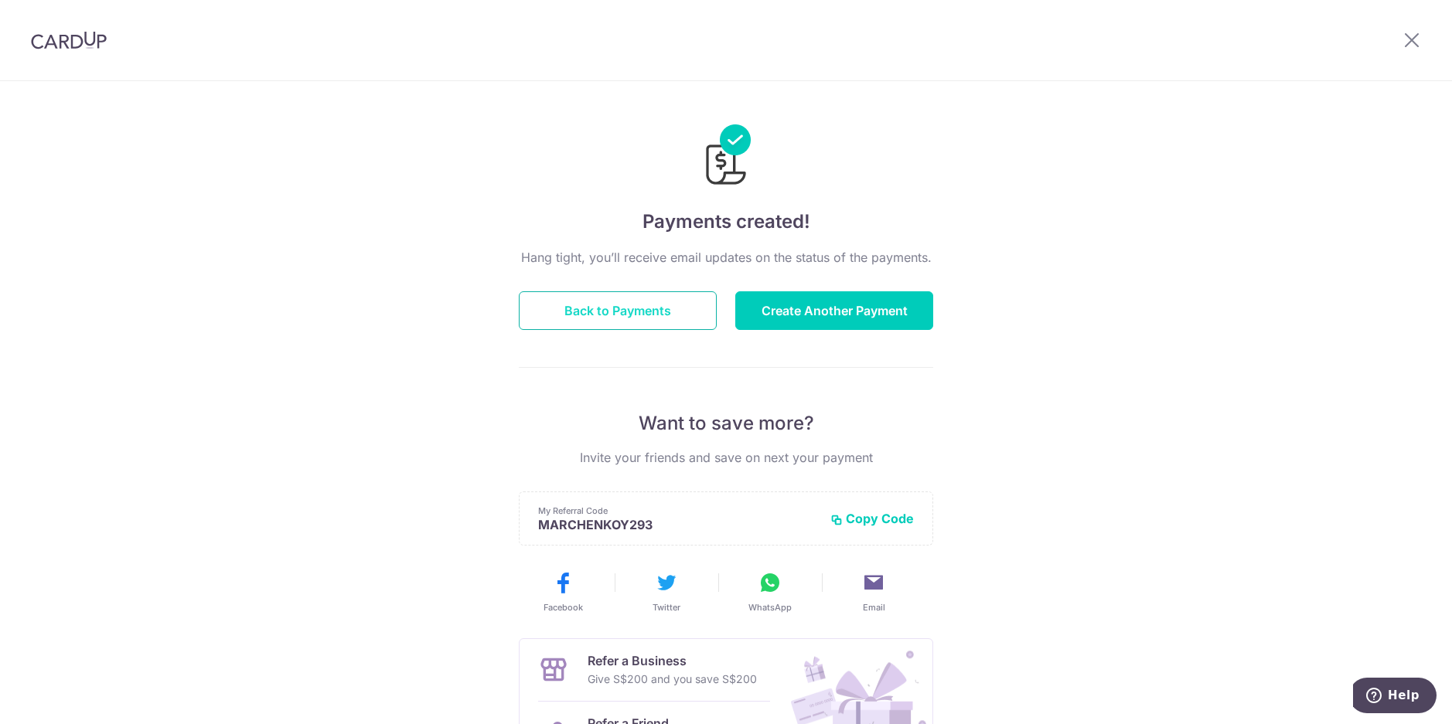
click at [619, 303] on button "Back to Payments" at bounding box center [618, 310] width 198 height 39
